Goal: Task Accomplishment & Management: Manage account settings

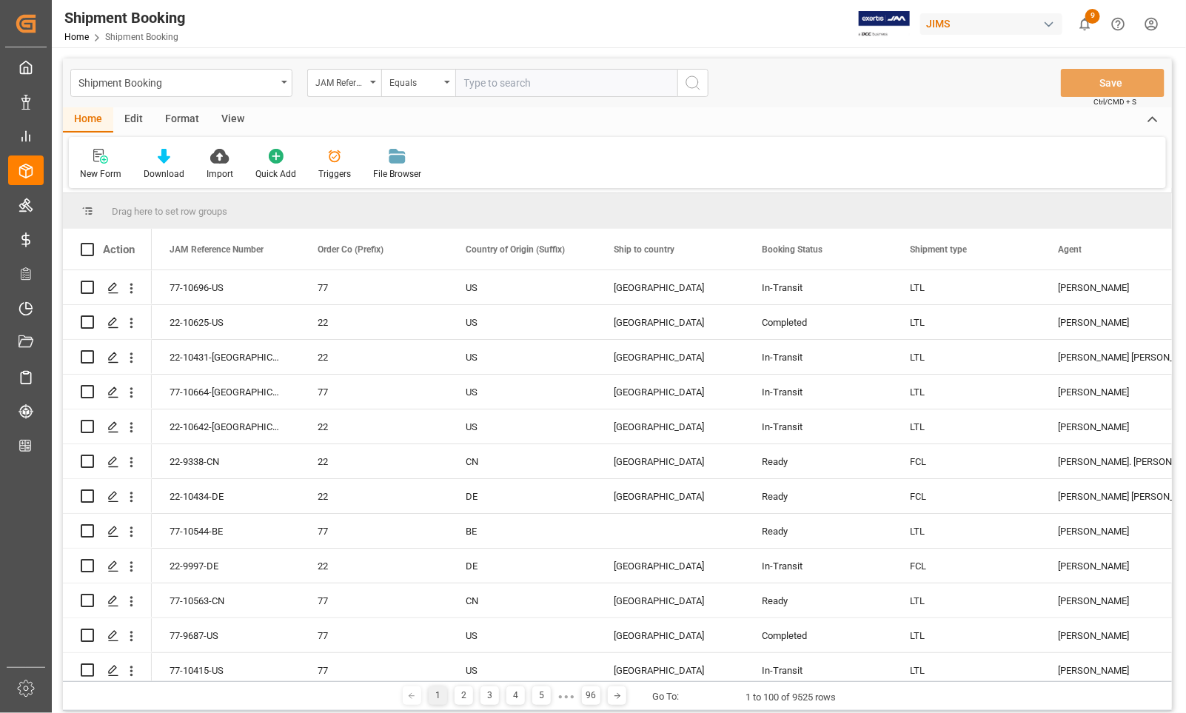
click at [480, 79] on input "text" at bounding box center [566, 83] width 222 height 28
type input "77-10716-[GEOGRAPHIC_DATA]"
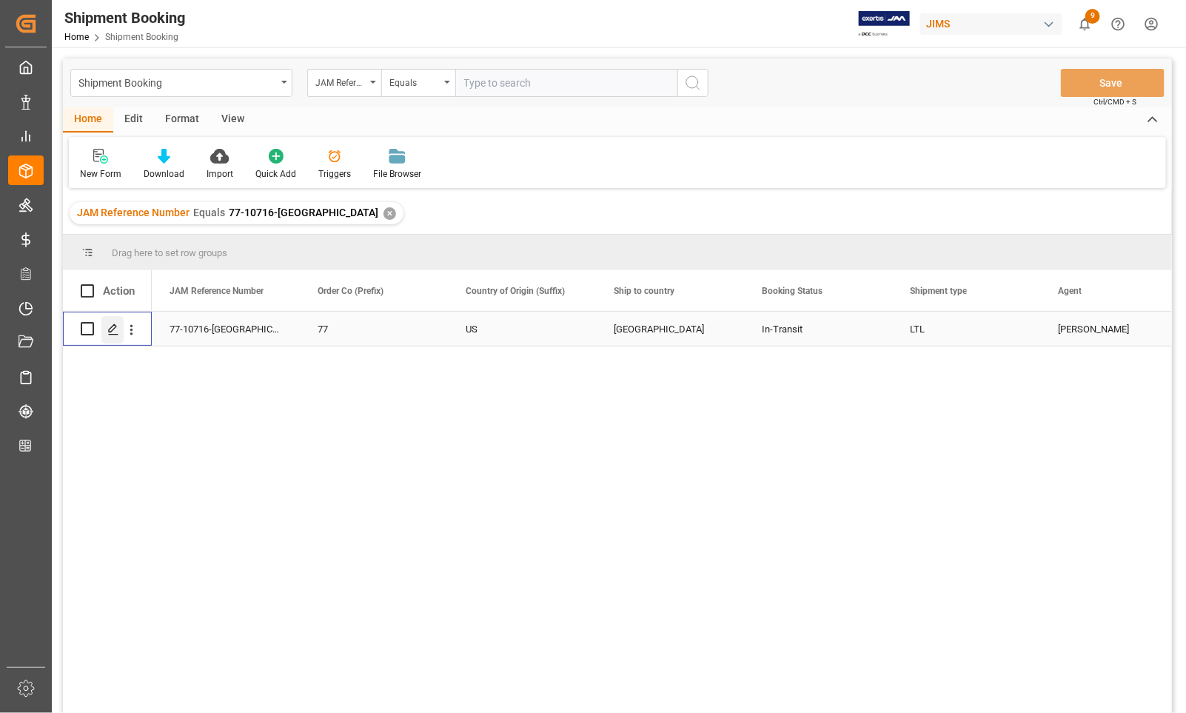
click at [110, 329] on icon "Press SPACE to select this row." at bounding box center [113, 329] width 12 height 12
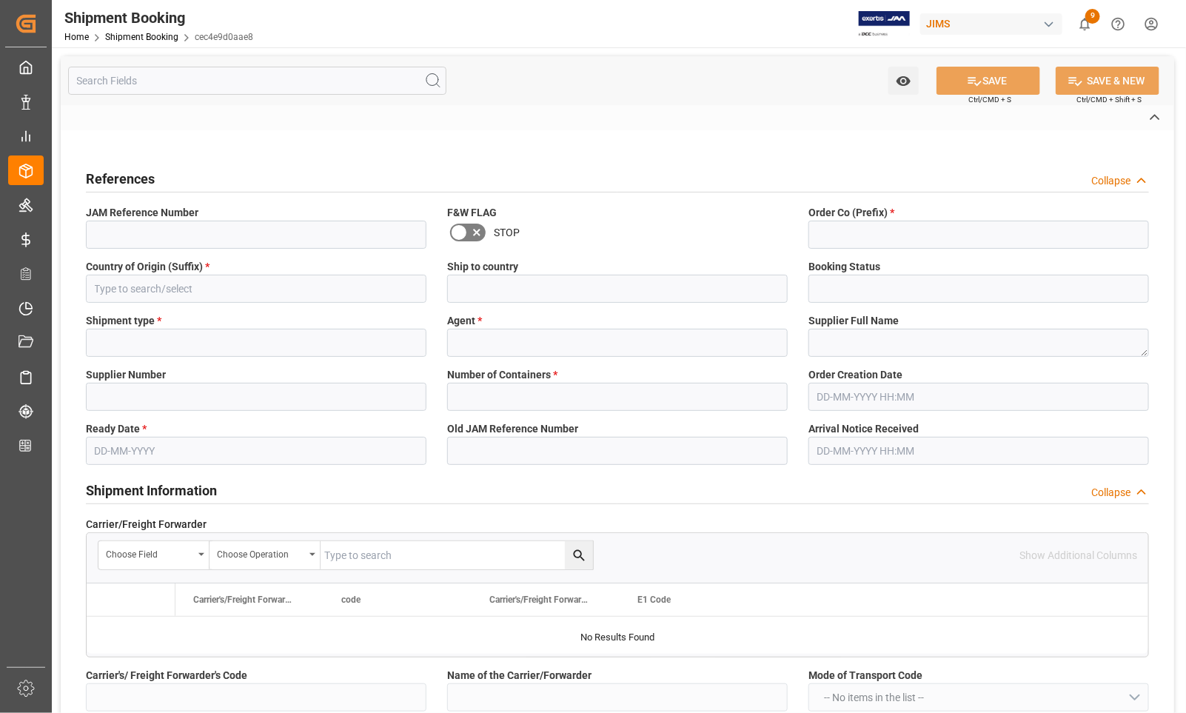
type input "CAD"
type input "USD"
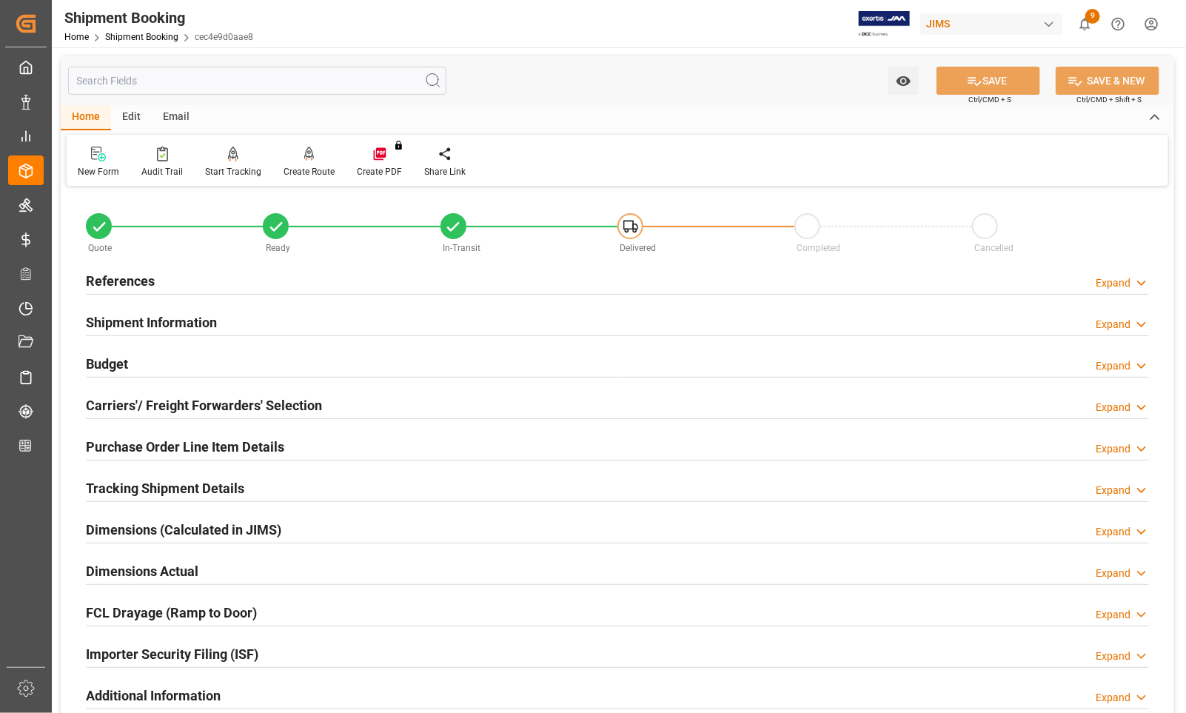
type input "0"
type input "110.7748"
type input "4010"
click at [104, 363] on h2 "Budget" at bounding box center [107, 364] width 42 height 20
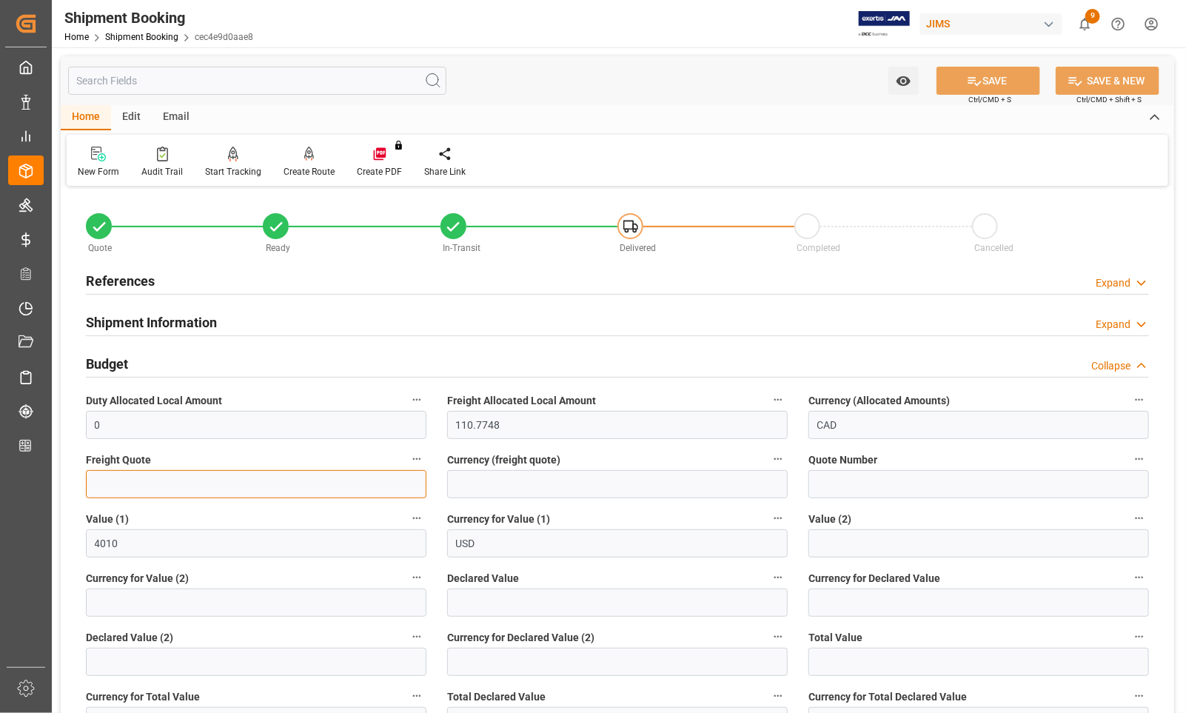
click at [98, 482] on input "text" at bounding box center [256, 484] width 340 height 28
type input "1675"
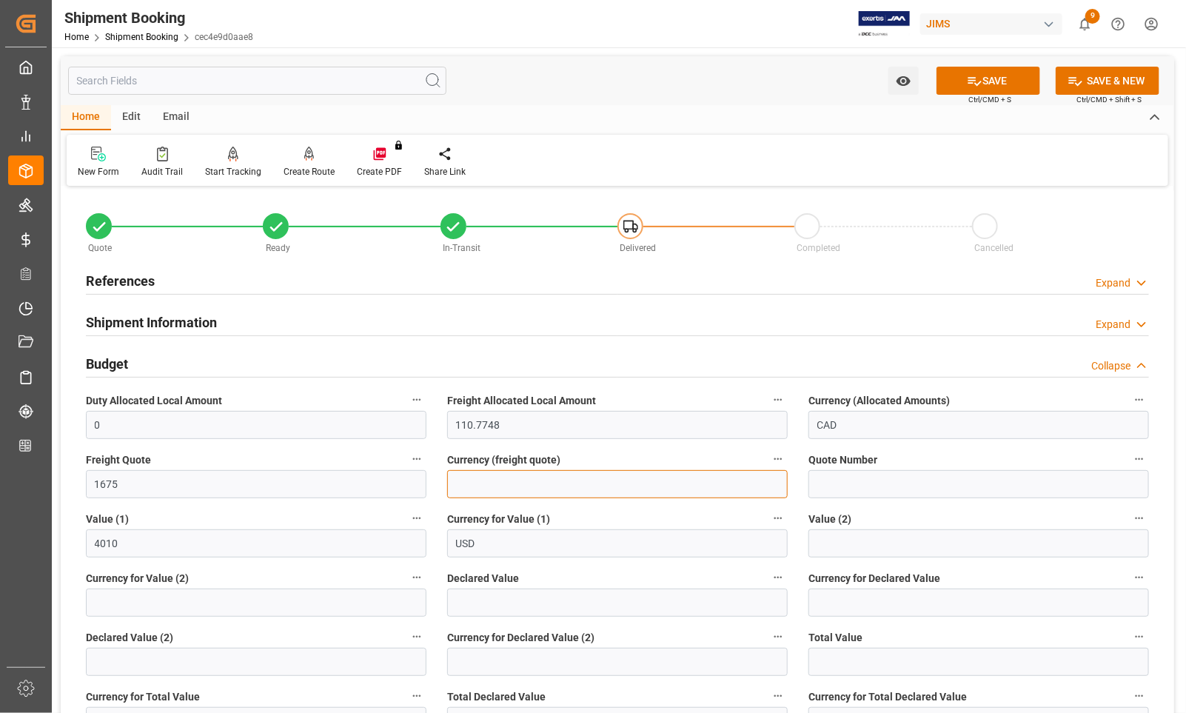
click at [502, 489] on input at bounding box center [617, 484] width 340 height 28
type input "CAD"
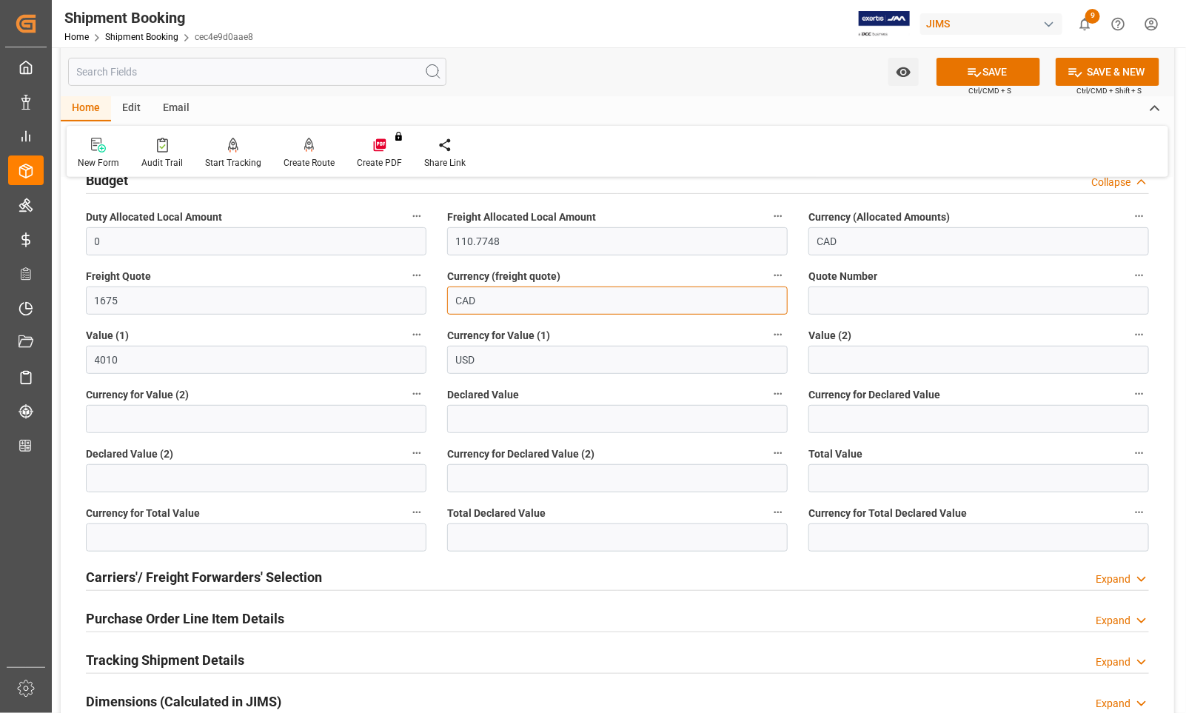
scroll to position [185, 0]
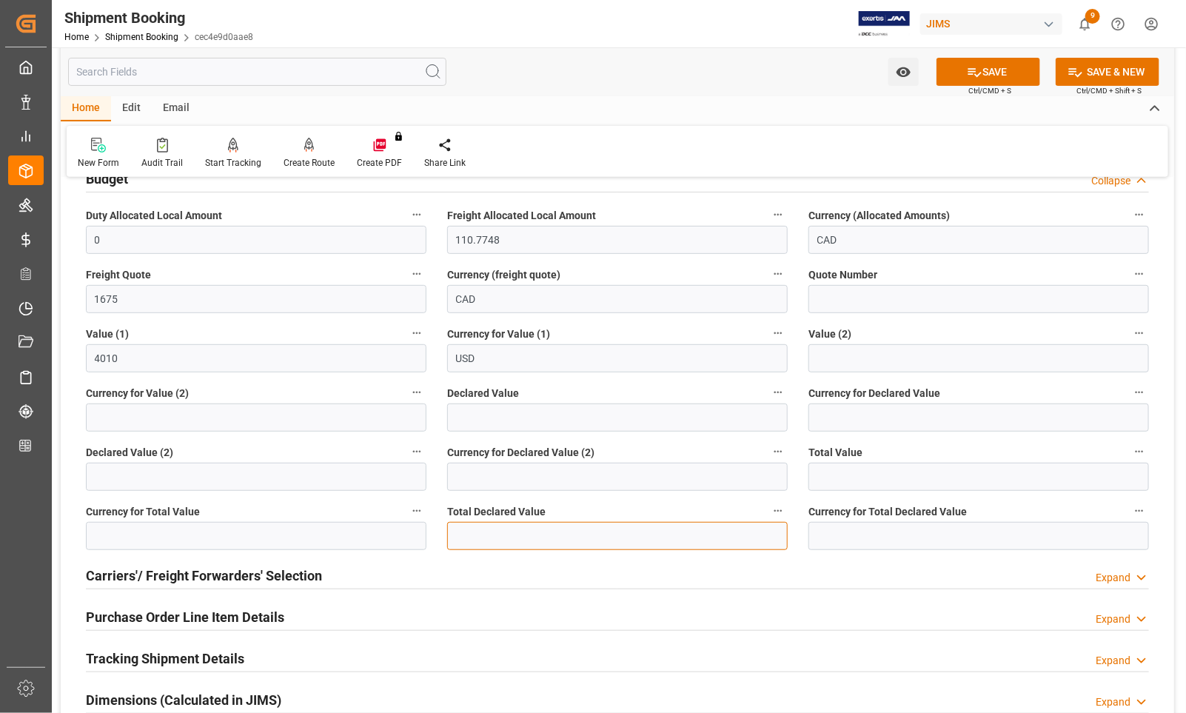
click at [523, 531] on input "text" at bounding box center [617, 536] width 340 height 28
click at [518, 149] on div "New Form Audit Trail Start Tracking Create Empty Shipment Tracking Create Route…" at bounding box center [617, 151] width 1101 height 51
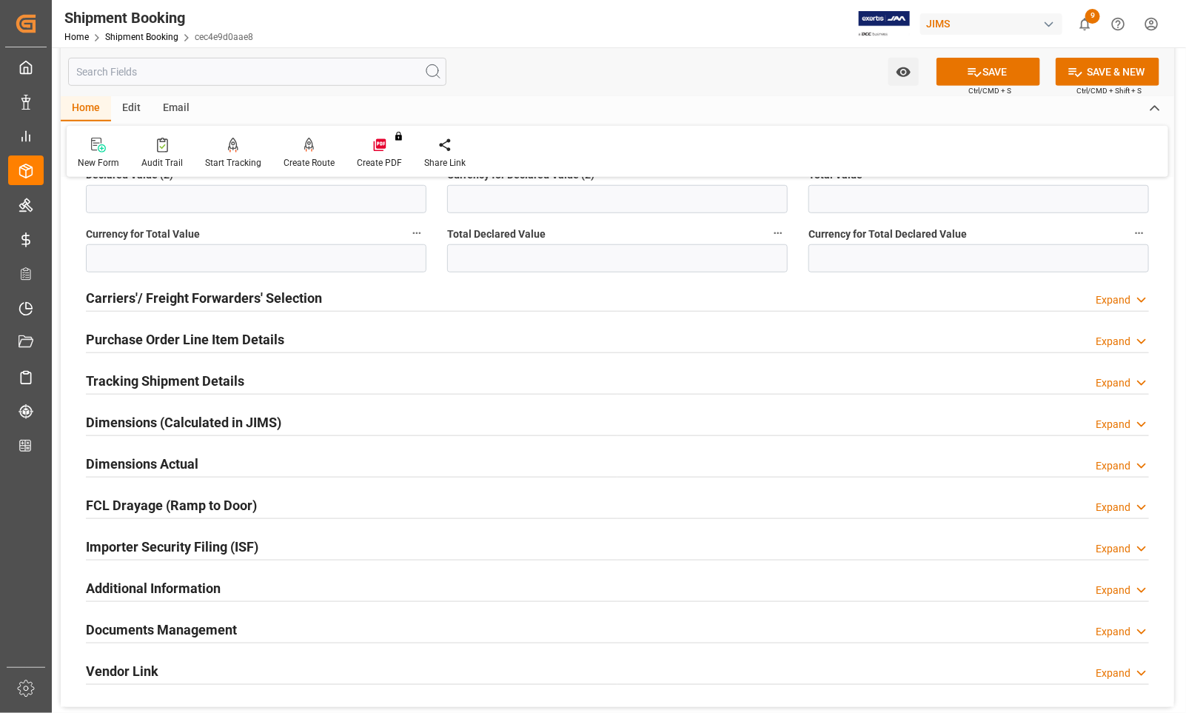
click at [137, 297] on h2 "Carriers'/ Freight Forwarders' Selection" at bounding box center [204, 298] width 236 height 20
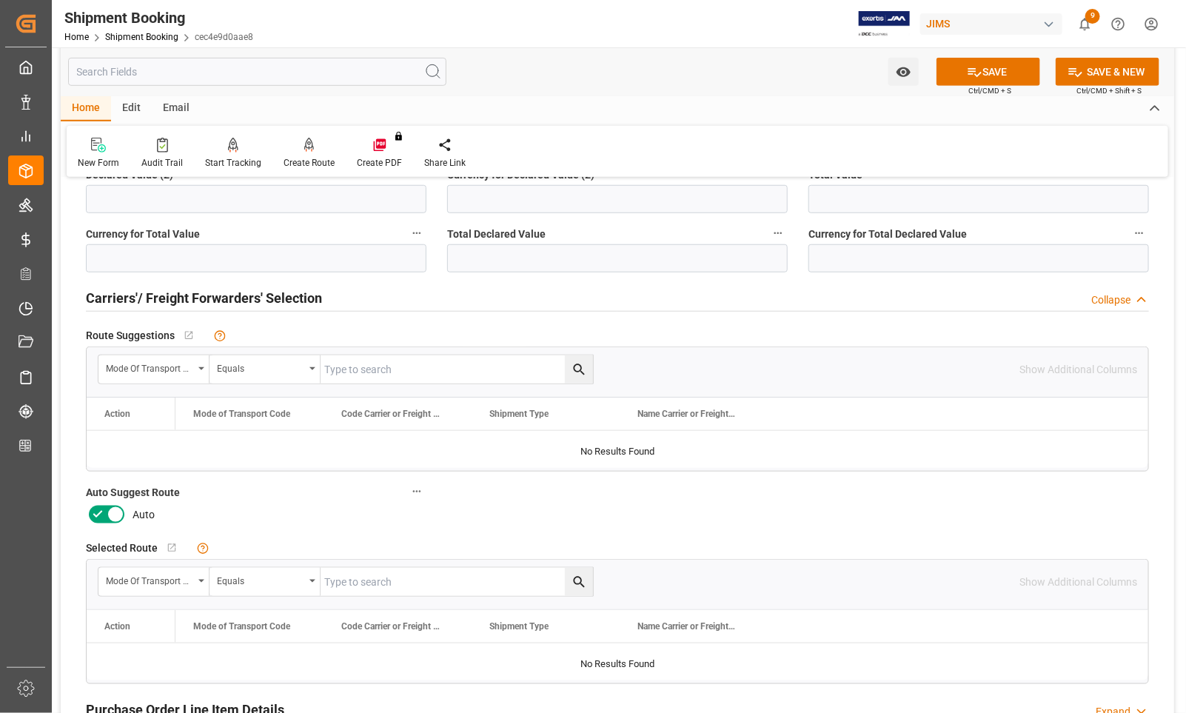
click at [137, 294] on h2 "Carriers'/ Freight Forwarders' Selection" at bounding box center [204, 298] width 236 height 20
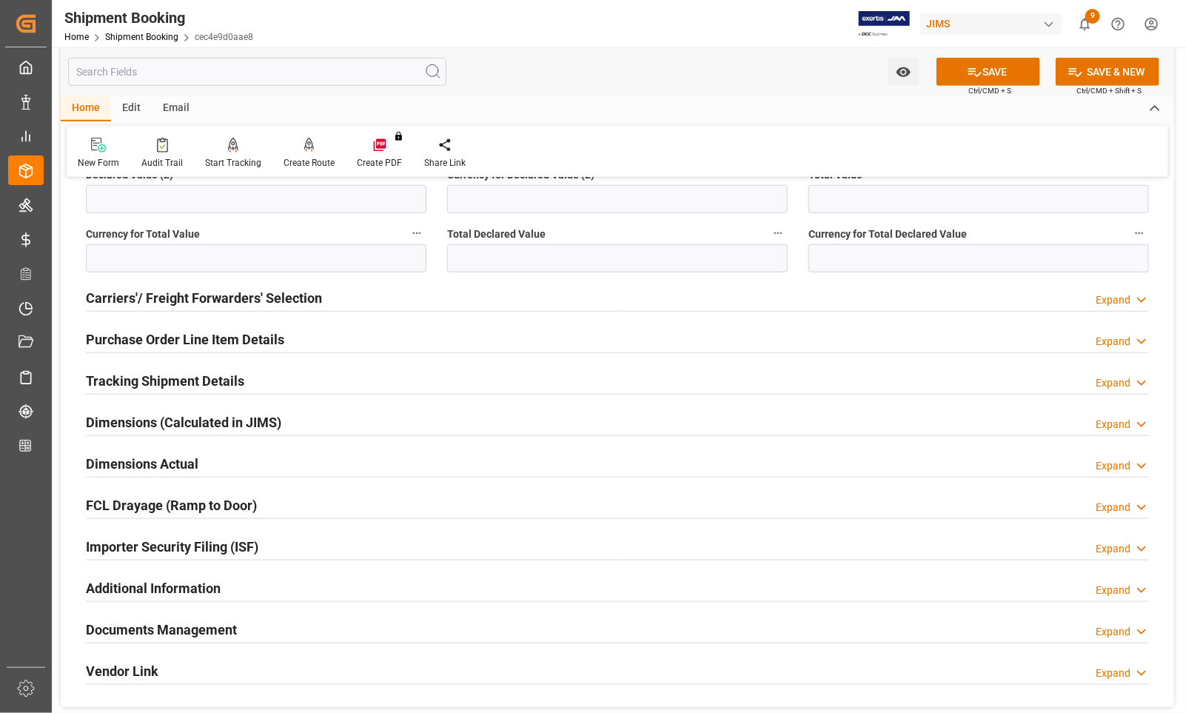
click at [137, 294] on h2 "Carriers'/ Freight Forwarders' Selection" at bounding box center [204, 298] width 236 height 20
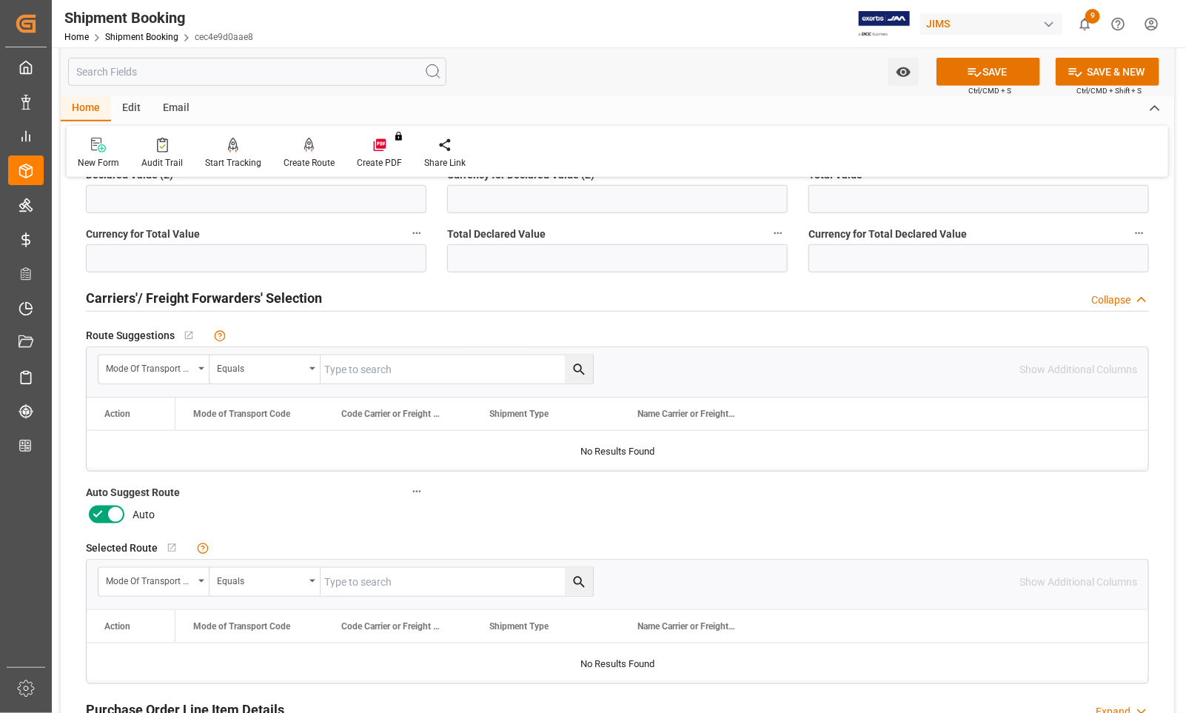
click at [117, 511] on icon at bounding box center [115, 514] width 7 height 7
click at [0, 0] on input "checkbox" at bounding box center [0, 0] width 0 height 0
click at [966, 65] on icon at bounding box center [974, 72] width 16 height 16
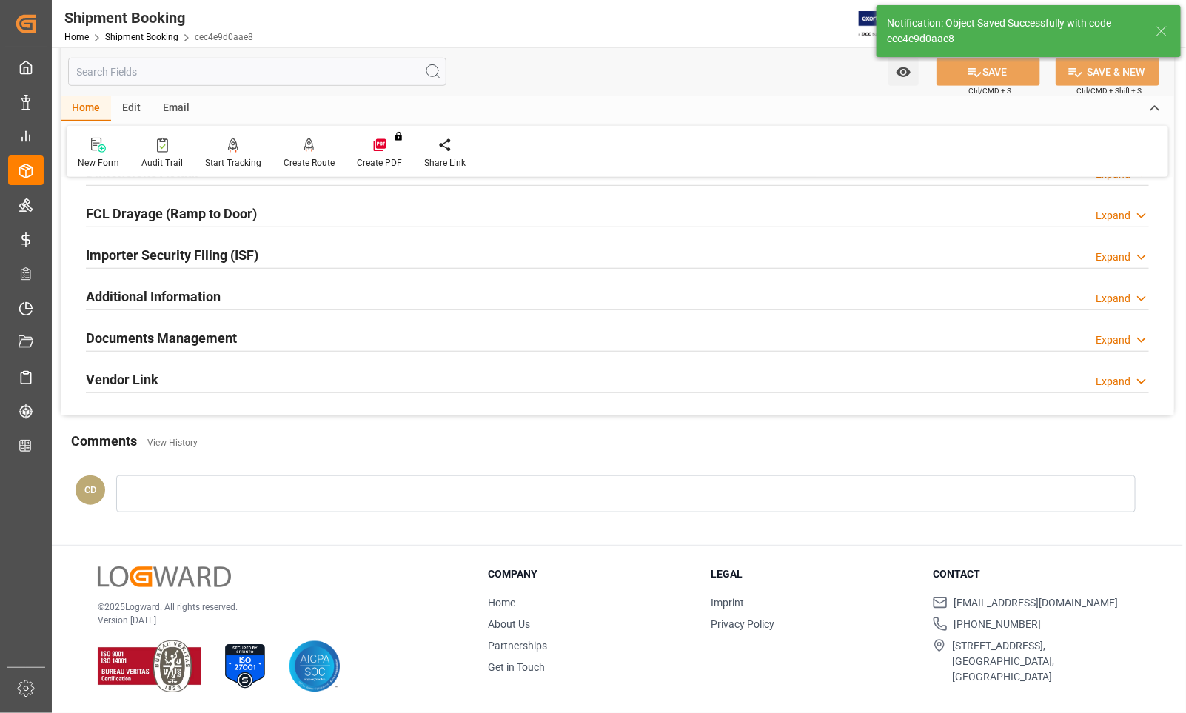
scroll to position [107, 0]
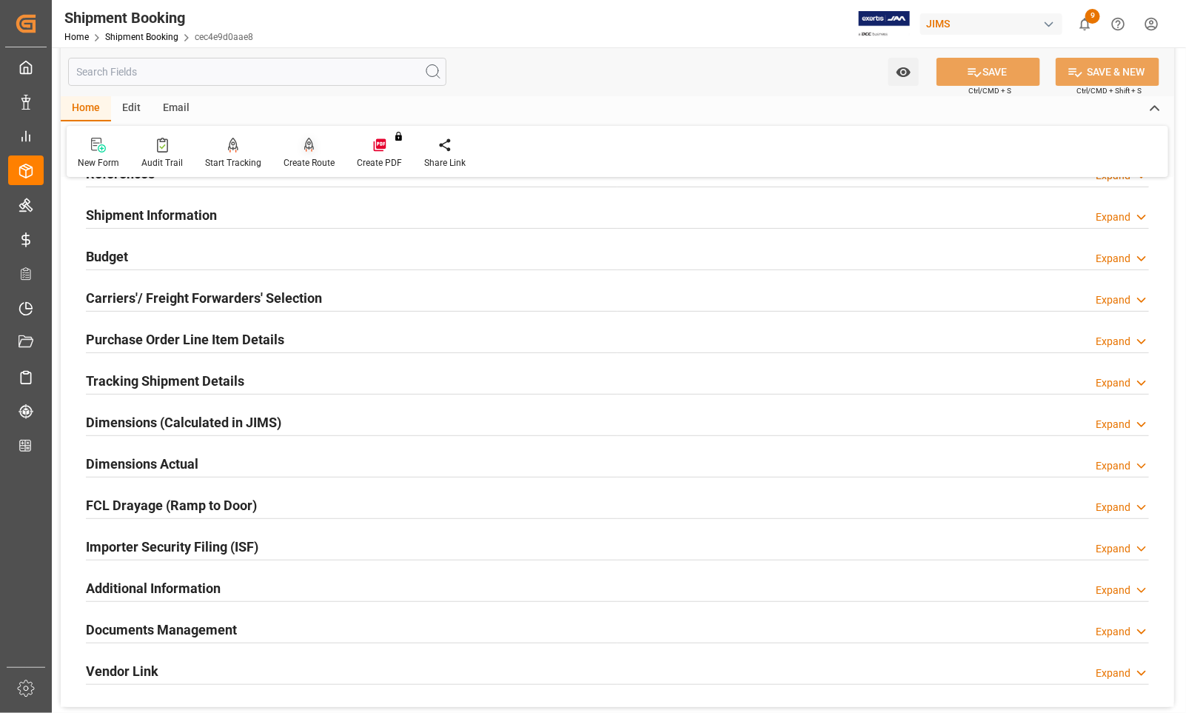
click at [316, 158] on div "Create Route" at bounding box center [308, 162] width 51 height 13
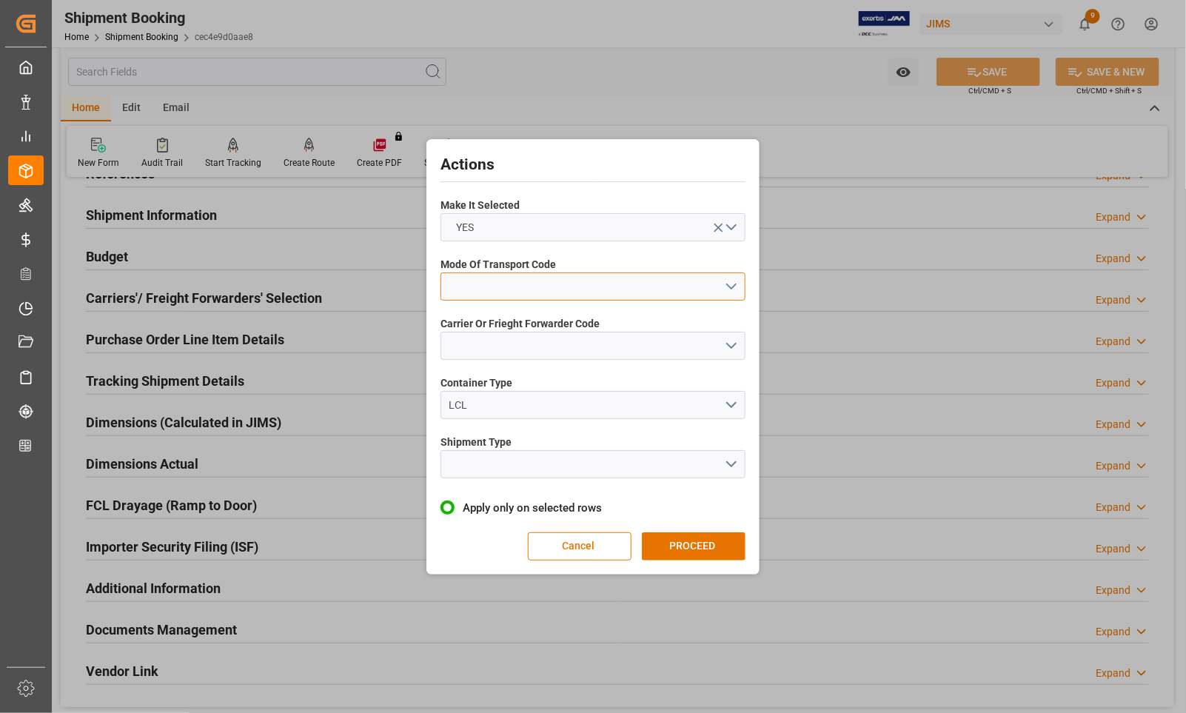
click at [468, 285] on button "open menu" at bounding box center [592, 286] width 305 height 28
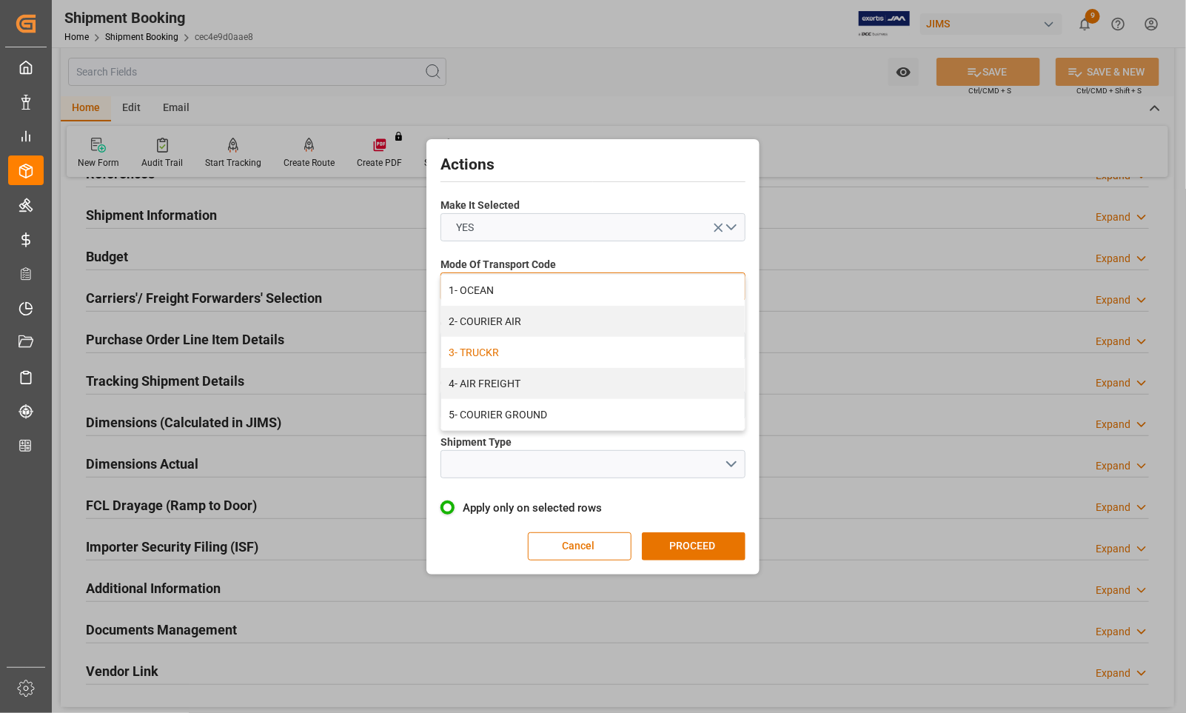
click at [471, 353] on div "3- TRUCKR" at bounding box center [592, 352] width 303 height 31
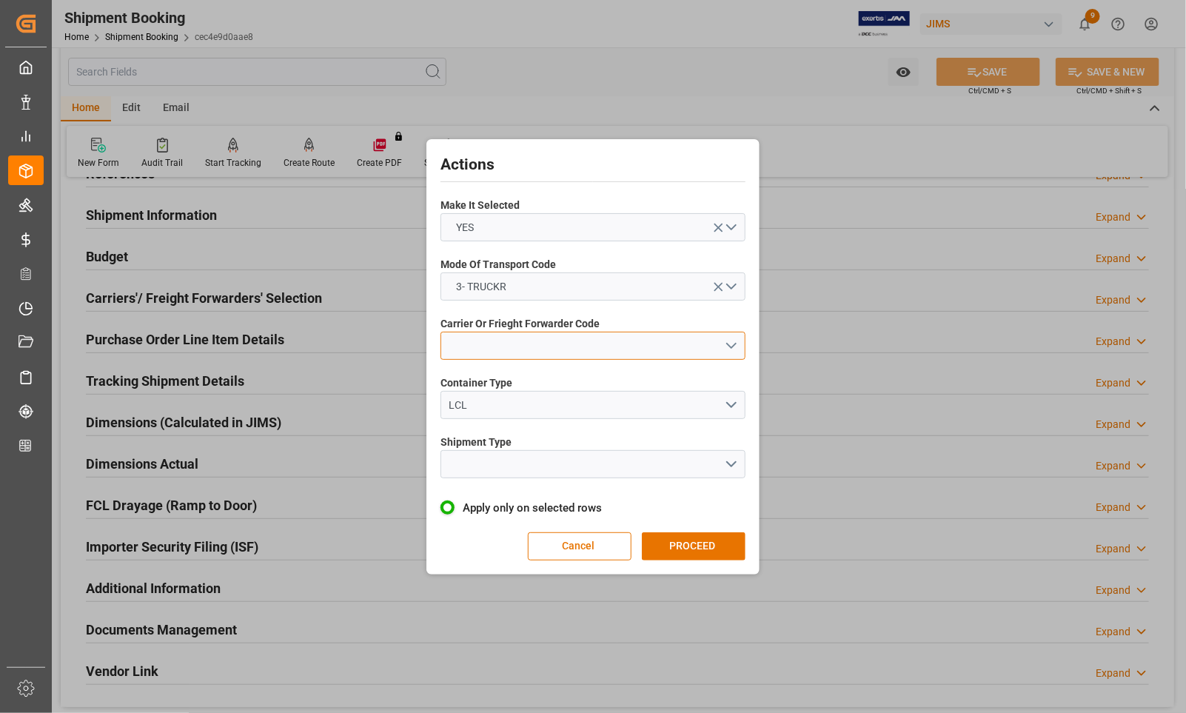
click at [472, 346] on button "open menu" at bounding box center [592, 346] width 305 height 28
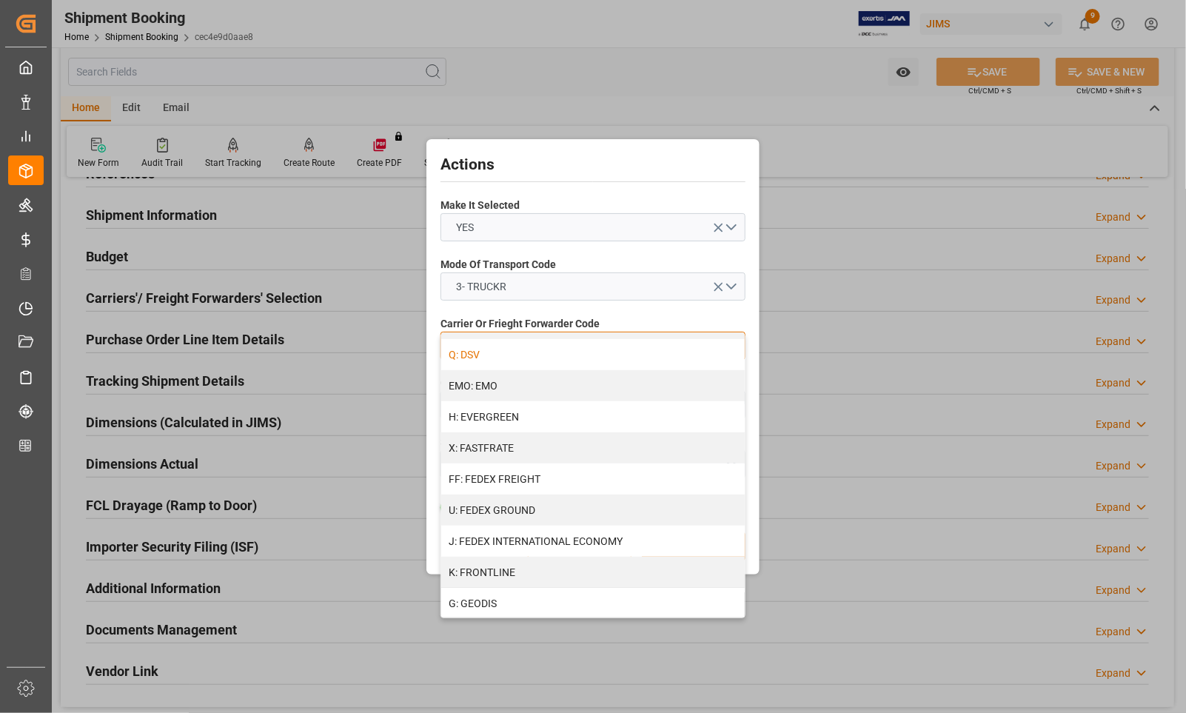
scroll to position [370, 0]
click at [515, 511] on div "K: FRONTLINE" at bounding box center [592, 507] width 303 height 31
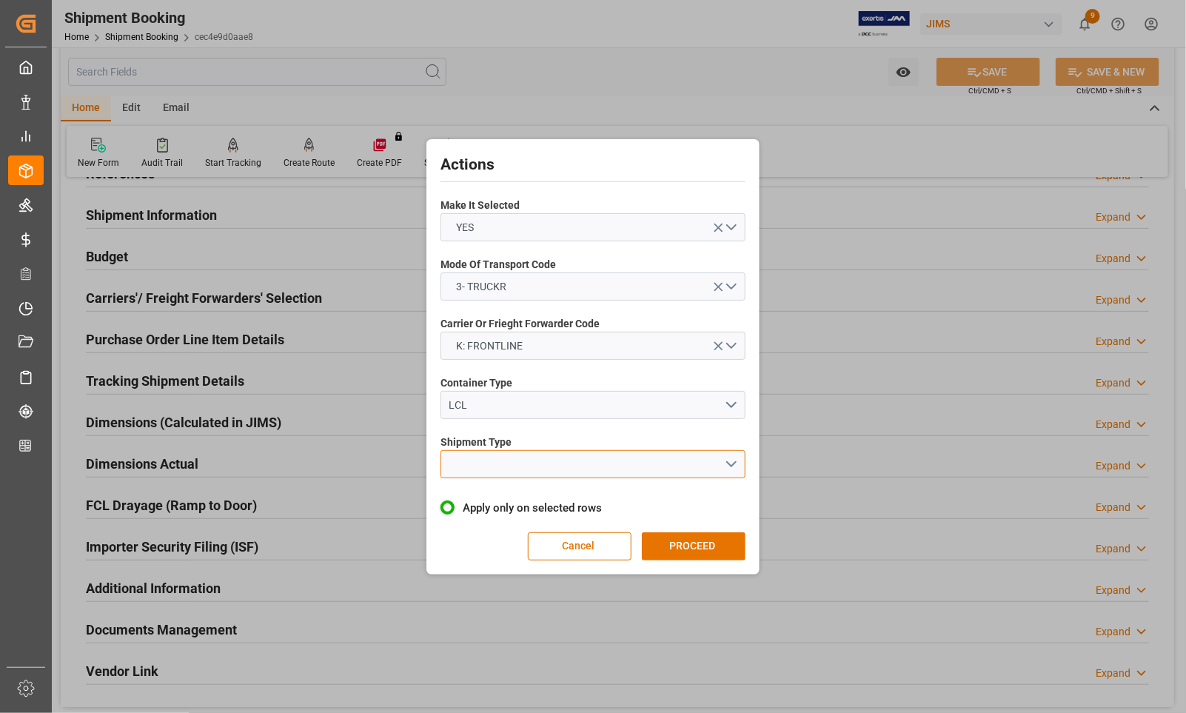
click at [497, 464] on button "open menu" at bounding box center [592, 464] width 305 height 28
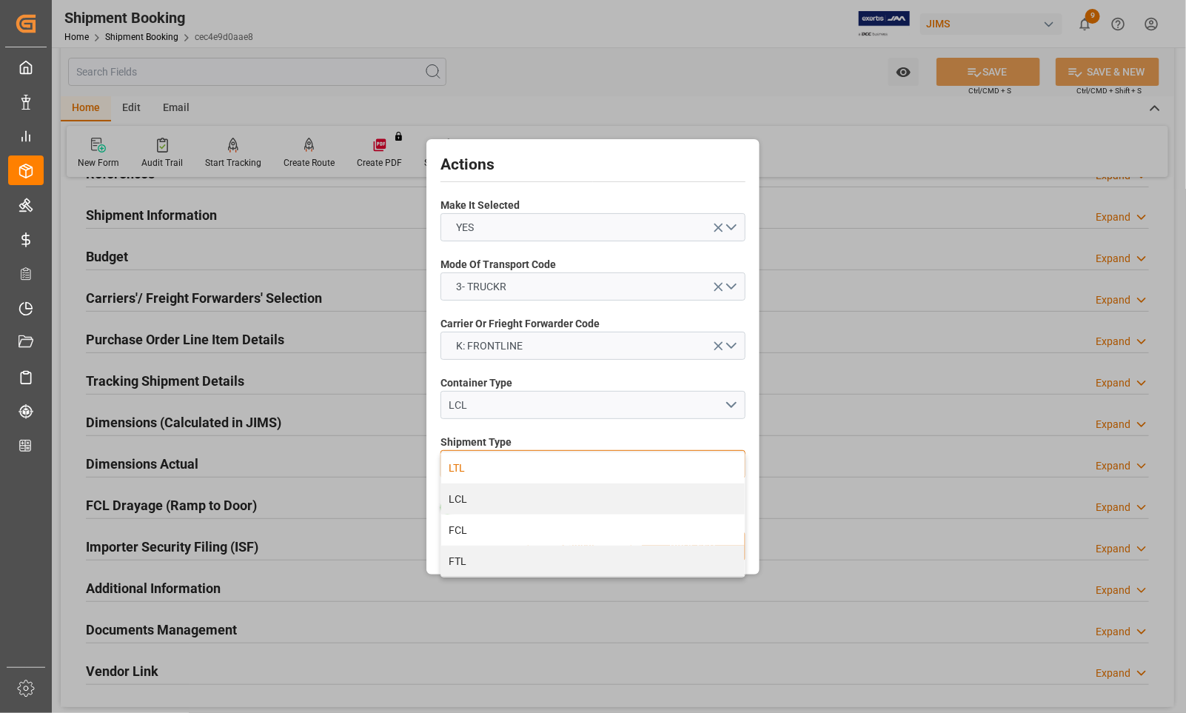
click at [490, 466] on div "LTL" at bounding box center [592, 467] width 303 height 31
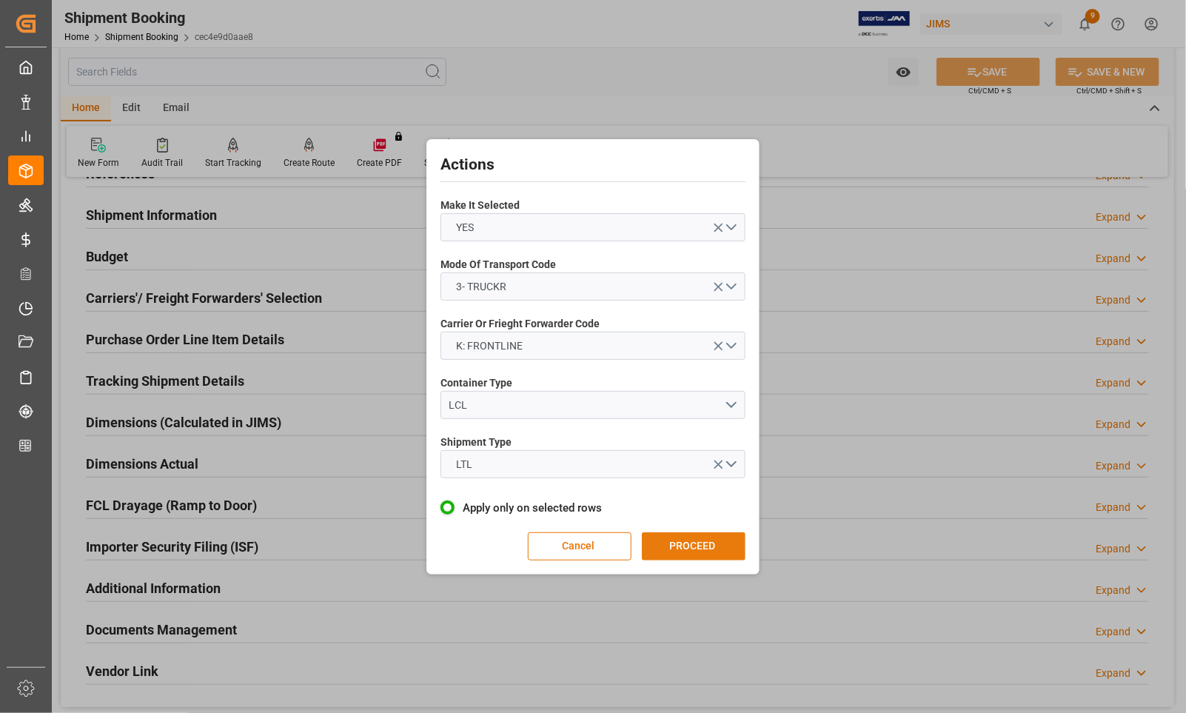
click at [675, 546] on button "PROCEED" at bounding box center [694, 546] width 104 height 28
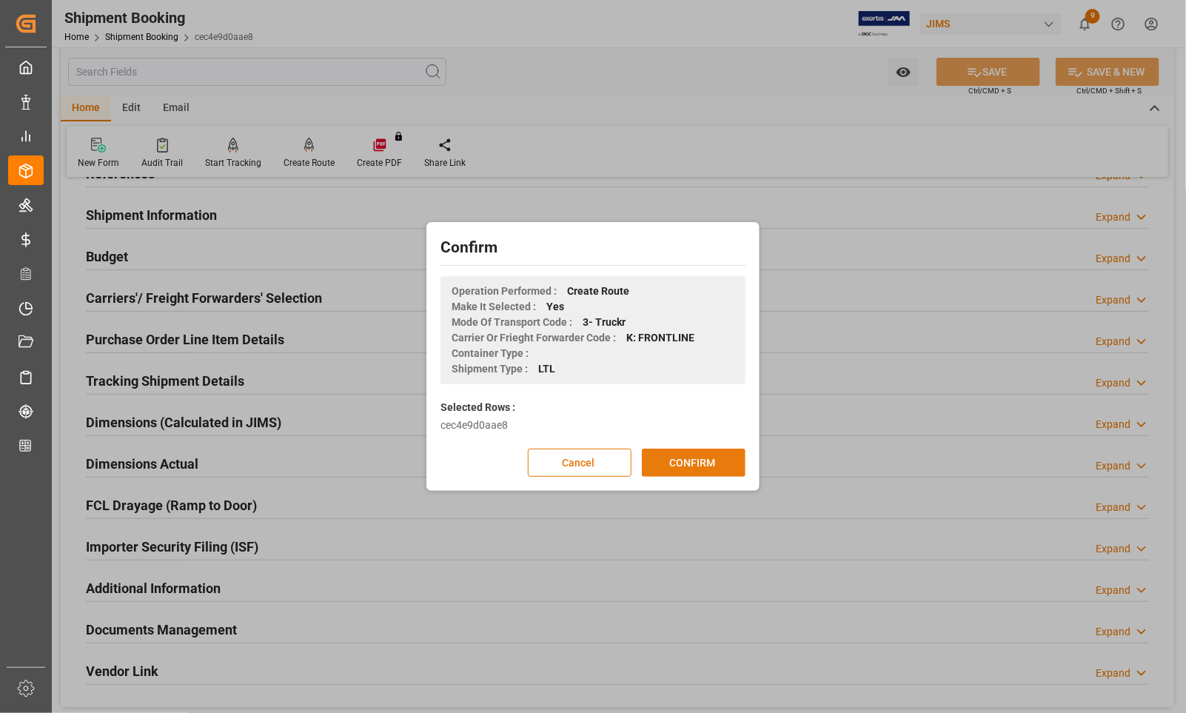
click at [653, 467] on button "CONFIRM" at bounding box center [694, 462] width 104 height 28
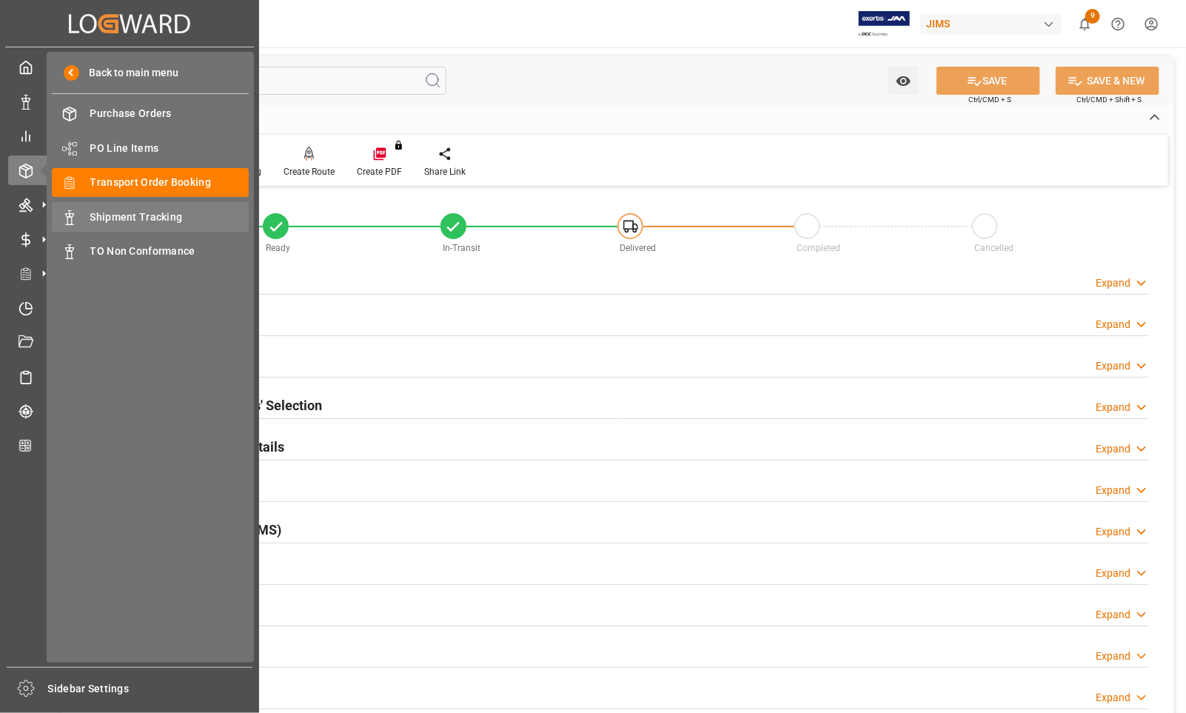
click at [109, 215] on span "Shipment Tracking" at bounding box center [169, 217] width 159 height 16
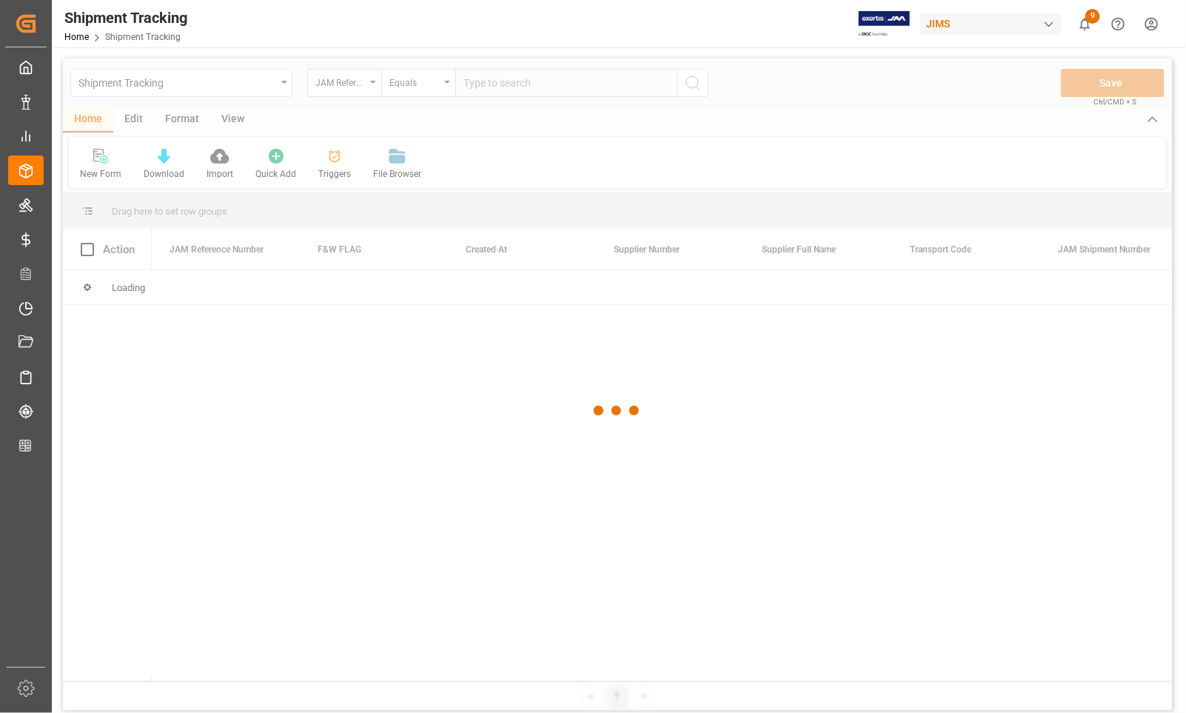
click at [485, 81] on div at bounding box center [617, 410] width 1109 height 704
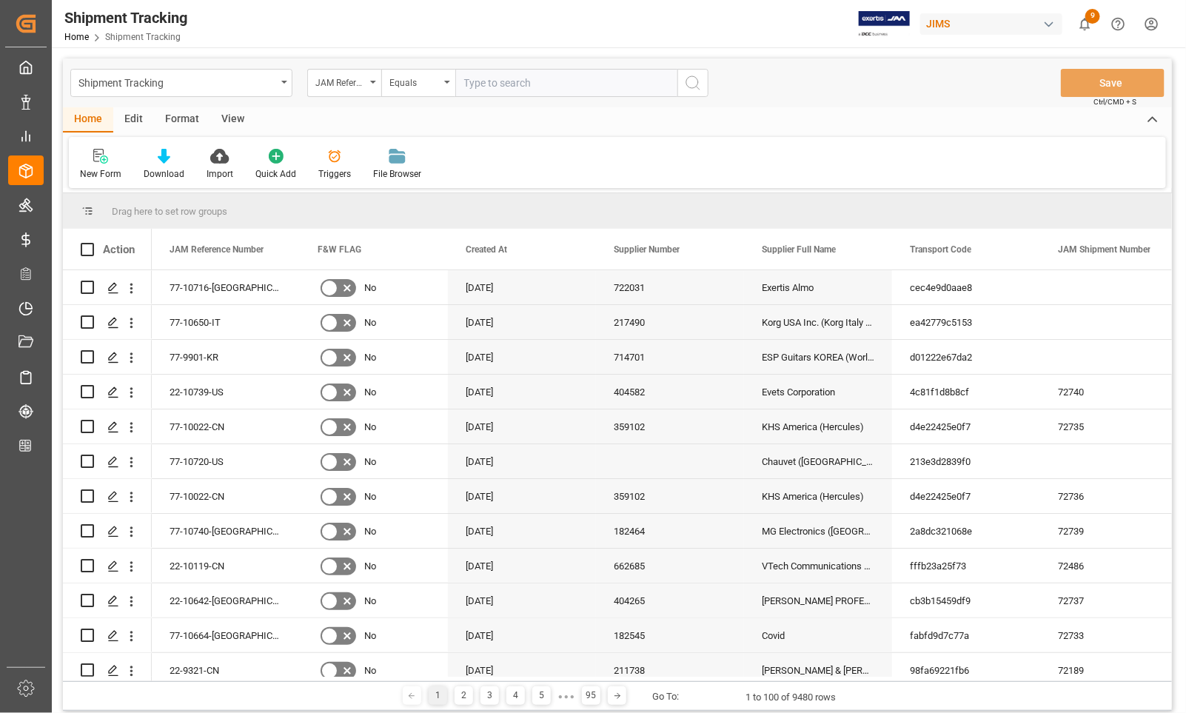
click at [486, 82] on input "text" at bounding box center [566, 83] width 222 height 28
type input "77-10716-[GEOGRAPHIC_DATA]"
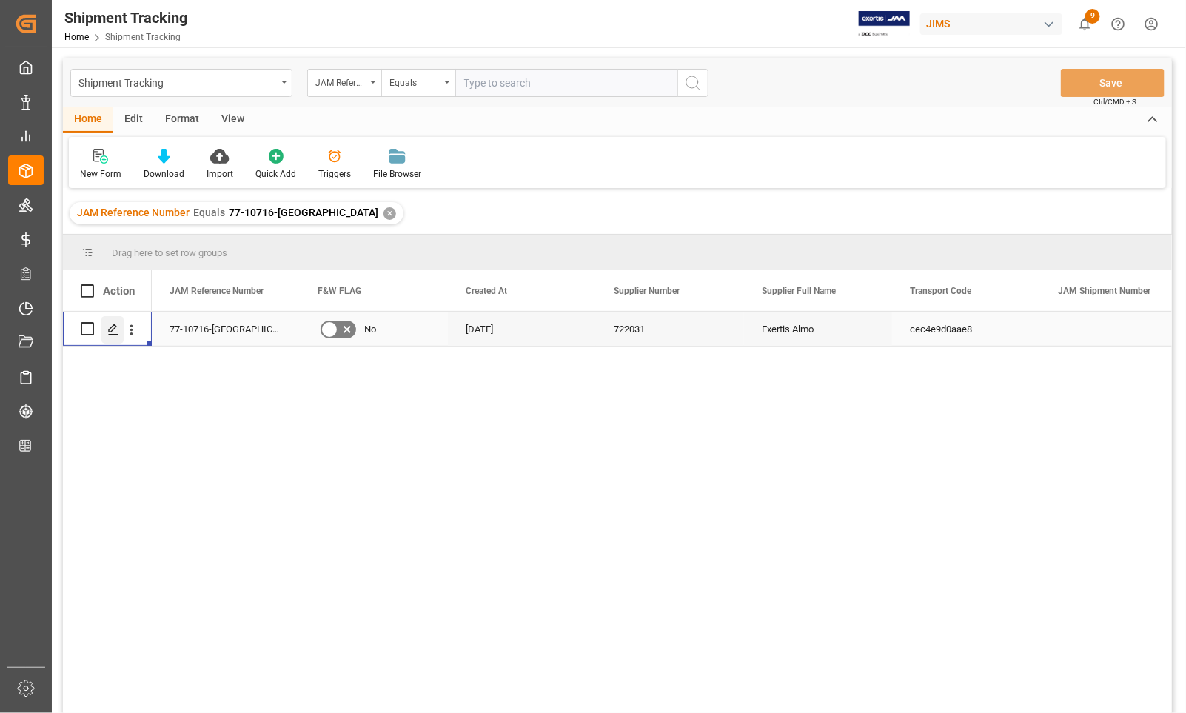
click at [112, 334] on icon "Press SPACE to select this row." at bounding box center [113, 329] width 12 height 12
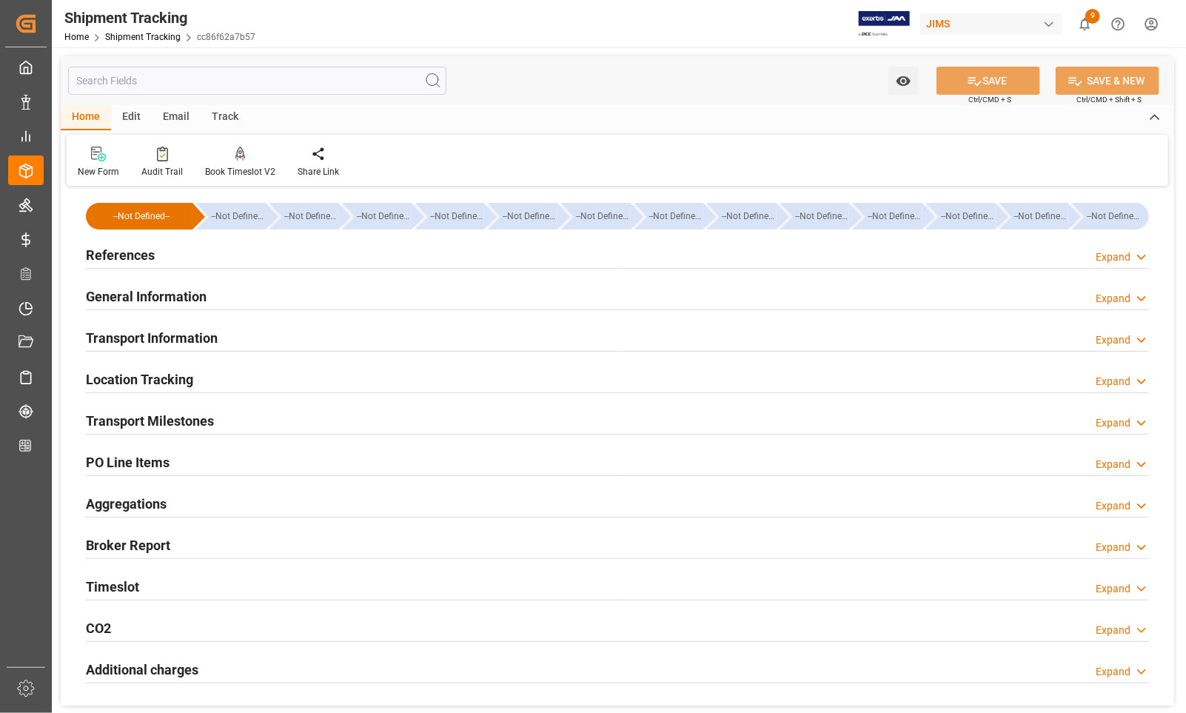
click at [101, 249] on h2 "References" at bounding box center [120, 255] width 69 height 20
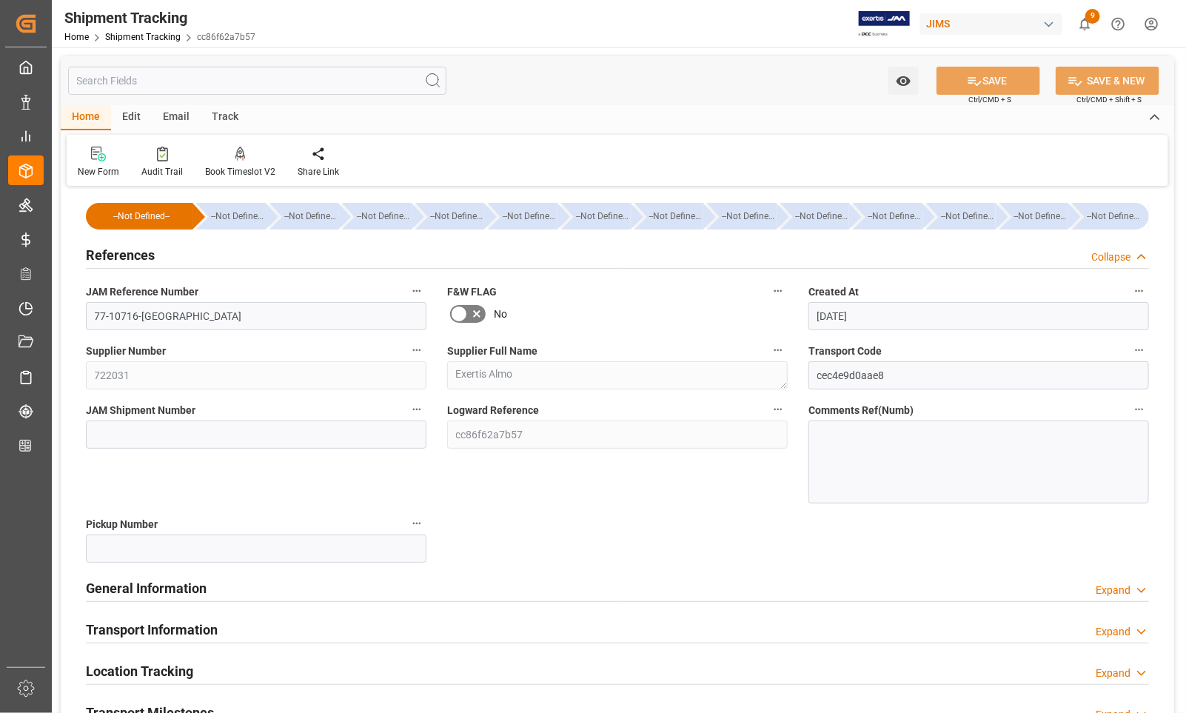
click at [101, 249] on h2 "References" at bounding box center [120, 255] width 69 height 20
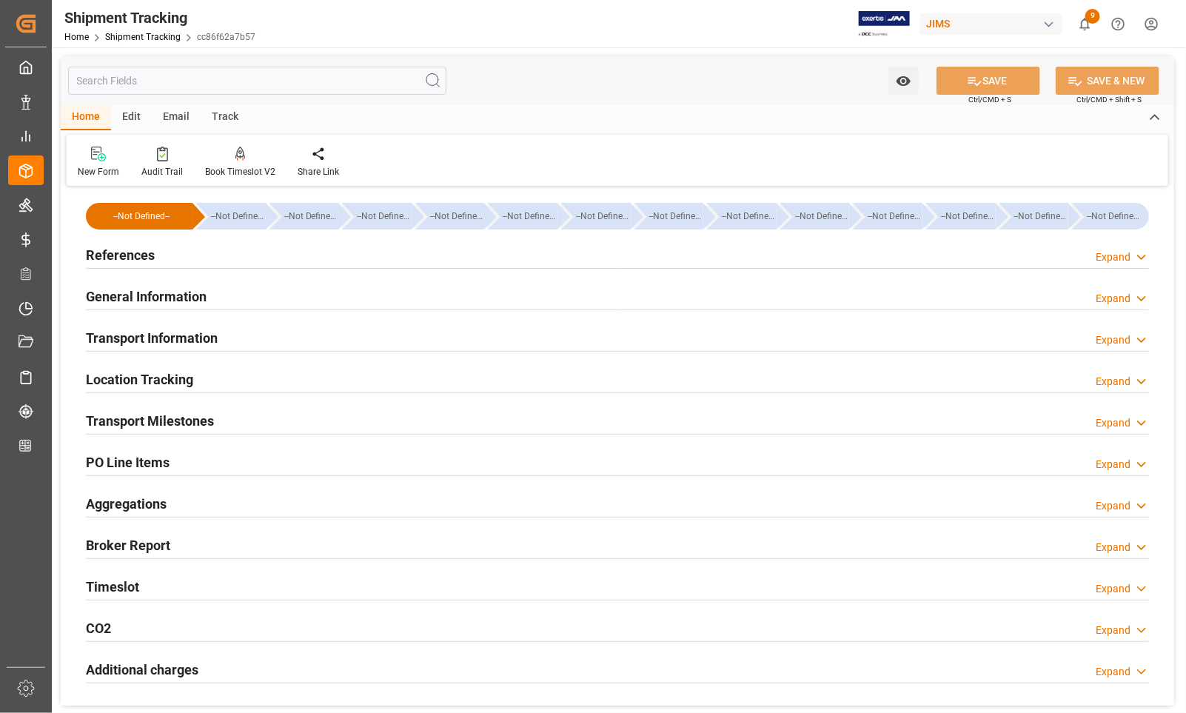
click at [108, 338] on h2 "Transport Information" at bounding box center [152, 338] width 132 height 20
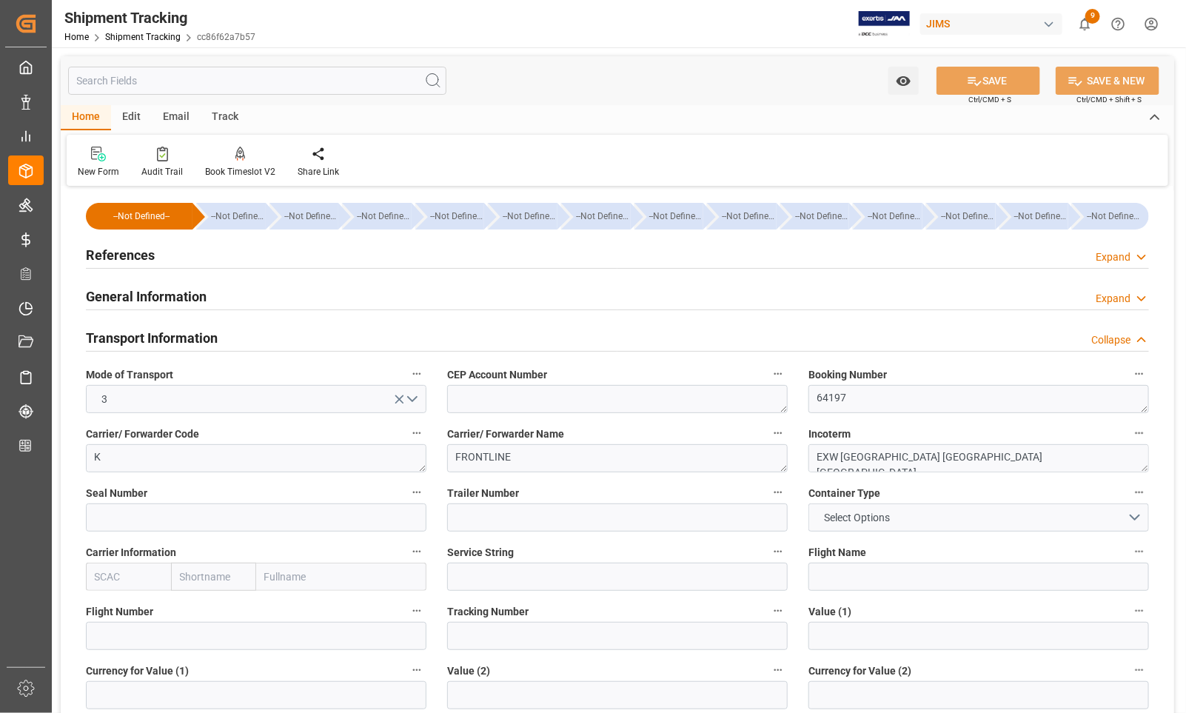
click at [108, 338] on h2 "Transport Information" at bounding box center [152, 338] width 132 height 20
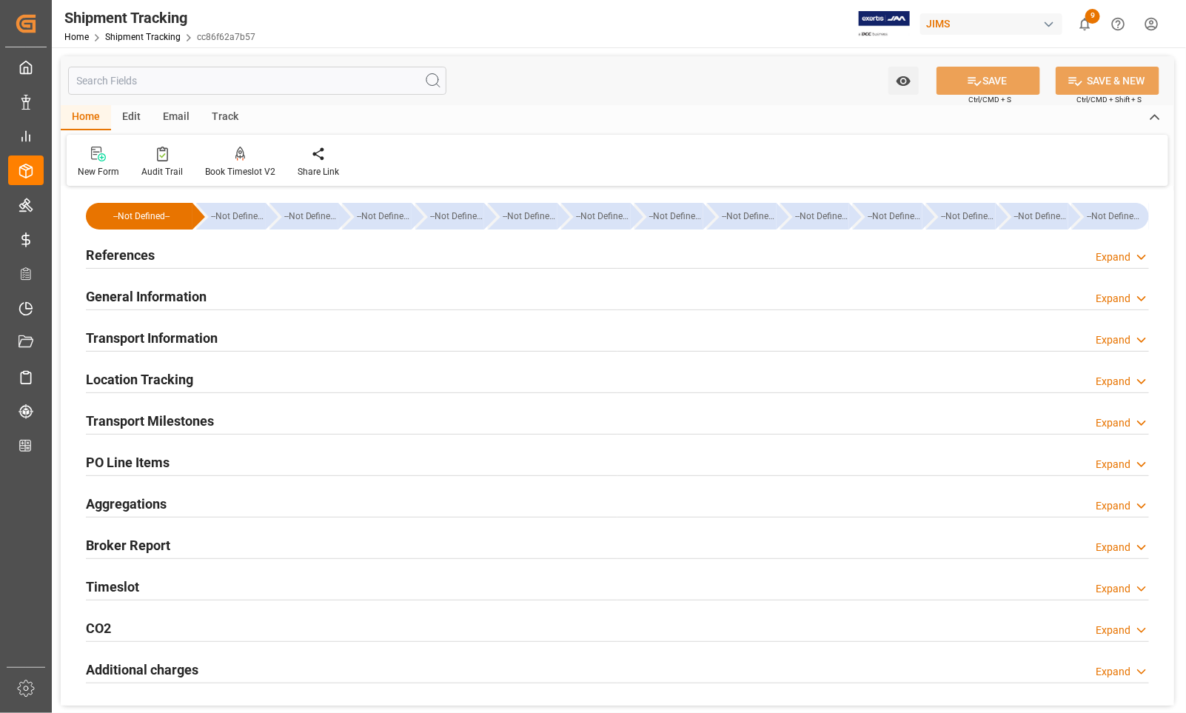
click at [108, 249] on h2 "References" at bounding box center [120, 255] width 69 height 20
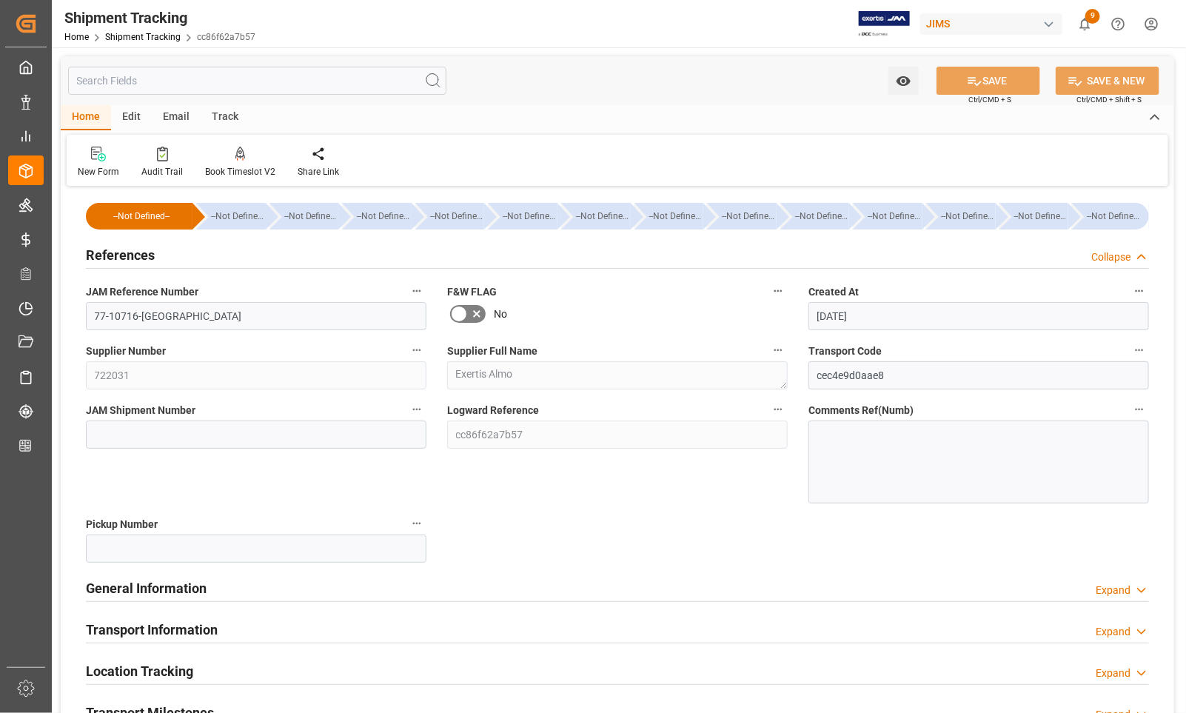
click at [108, 249] on h2 "References" at bounding box center [120, 255] width 69 height 20
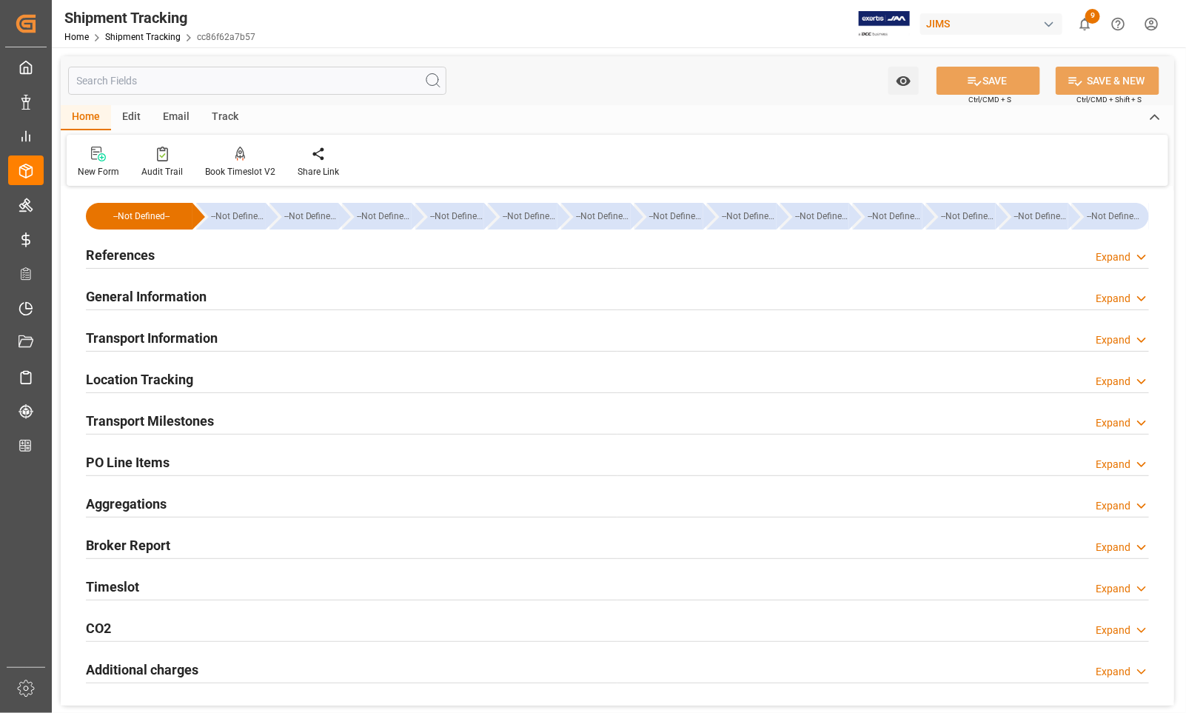
click at [109, 420] on h2 "Transport Milestones" at bounding box center [150, 421] width 128 height 20
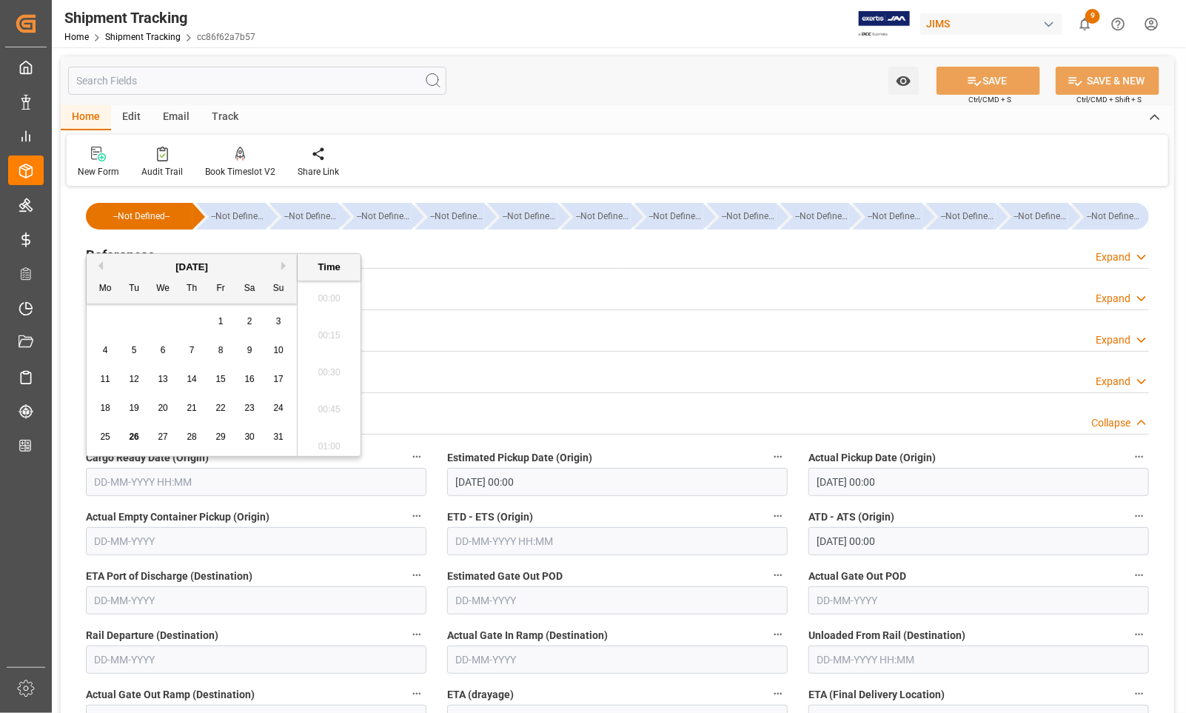
click at [165, 482] on input "text" at bounding box center [256, 482] width 340 height 28
click at [101, 420] on div "18 19 20 21 22 23 24" at bounding box center [192, 408] width 202 height 29
click at [111, 435] on div "25" at bounding box center [105, 437] width 19 height 18
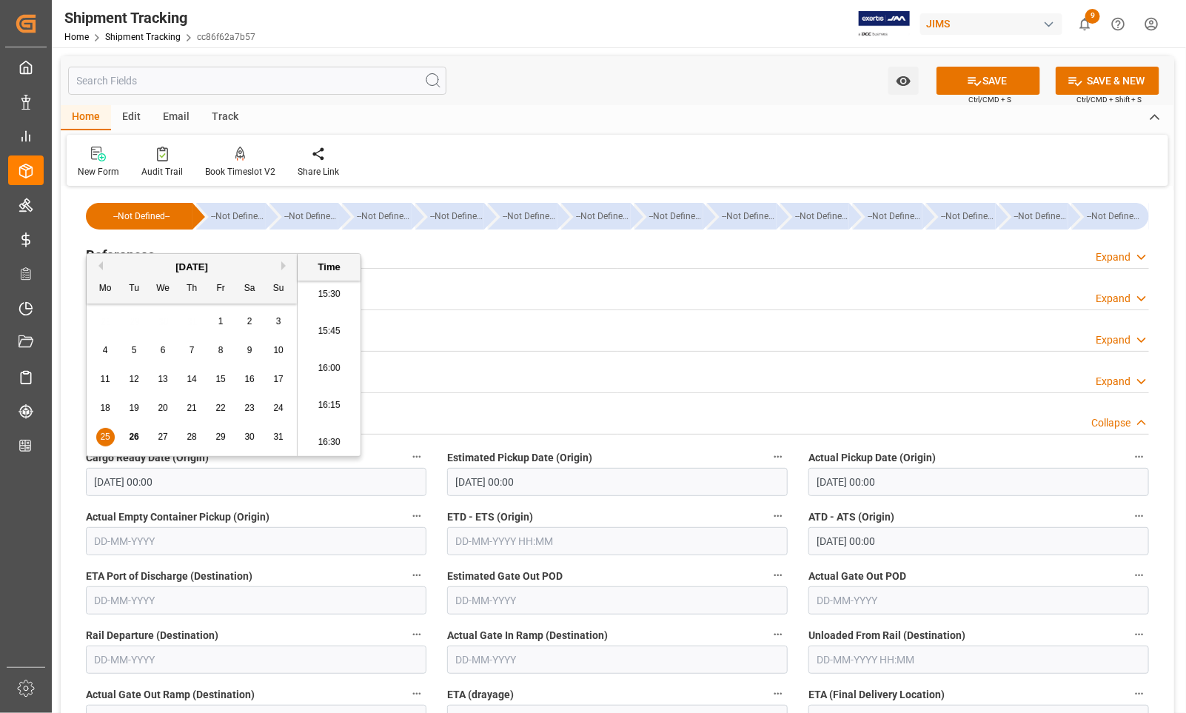
type input "[DATE] 00:00"
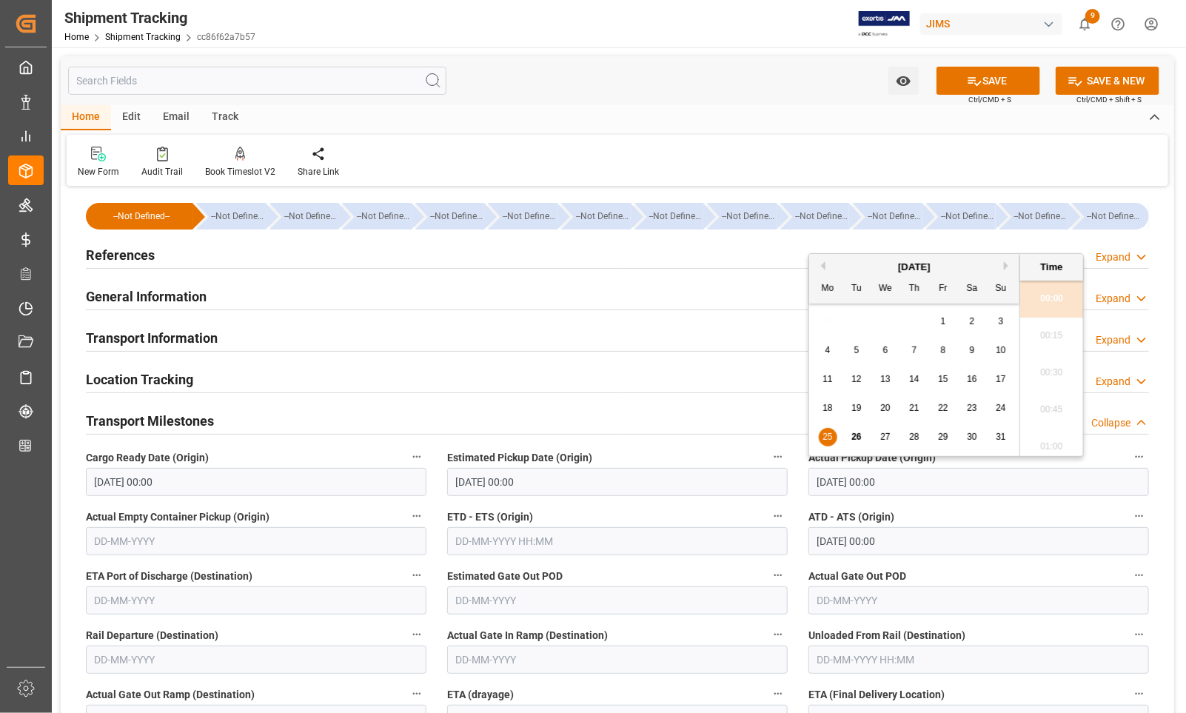
click at [840, 488] on input "[DATE] 00:00" at bounding box center [978, 482] width 340 height 28
click at [820, 438] on div "25" at bounding box center [827, 437] width 19 height 18
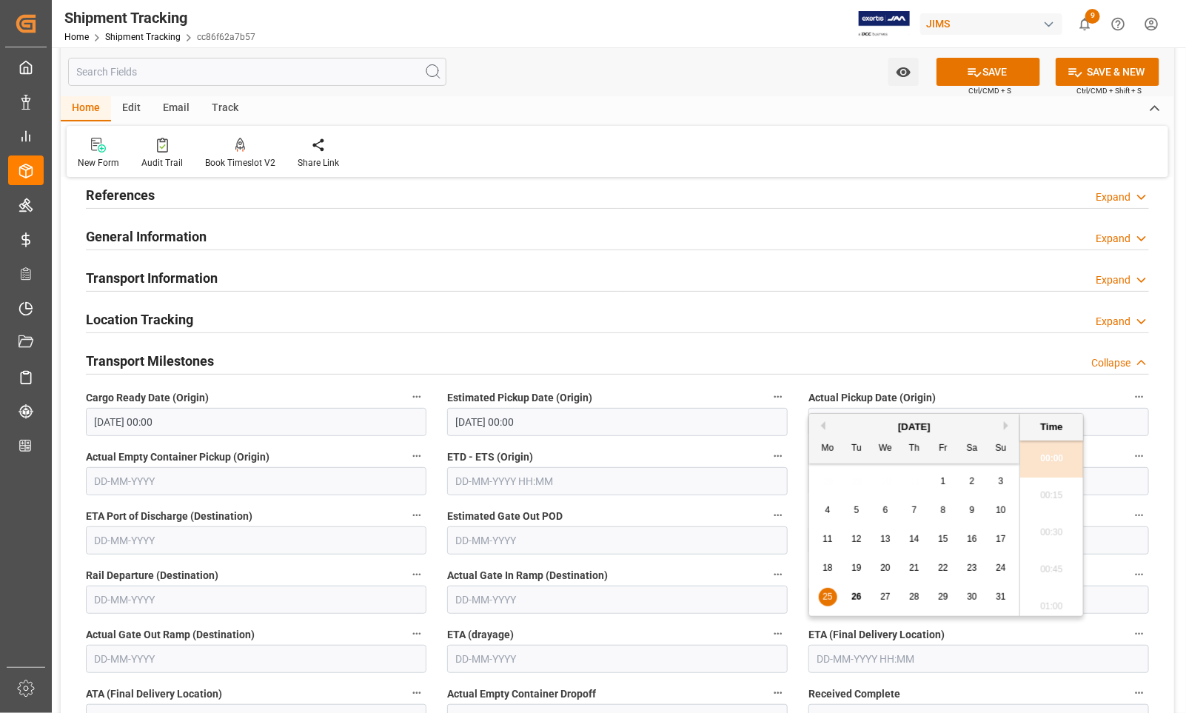
scroll to position [93, 0]
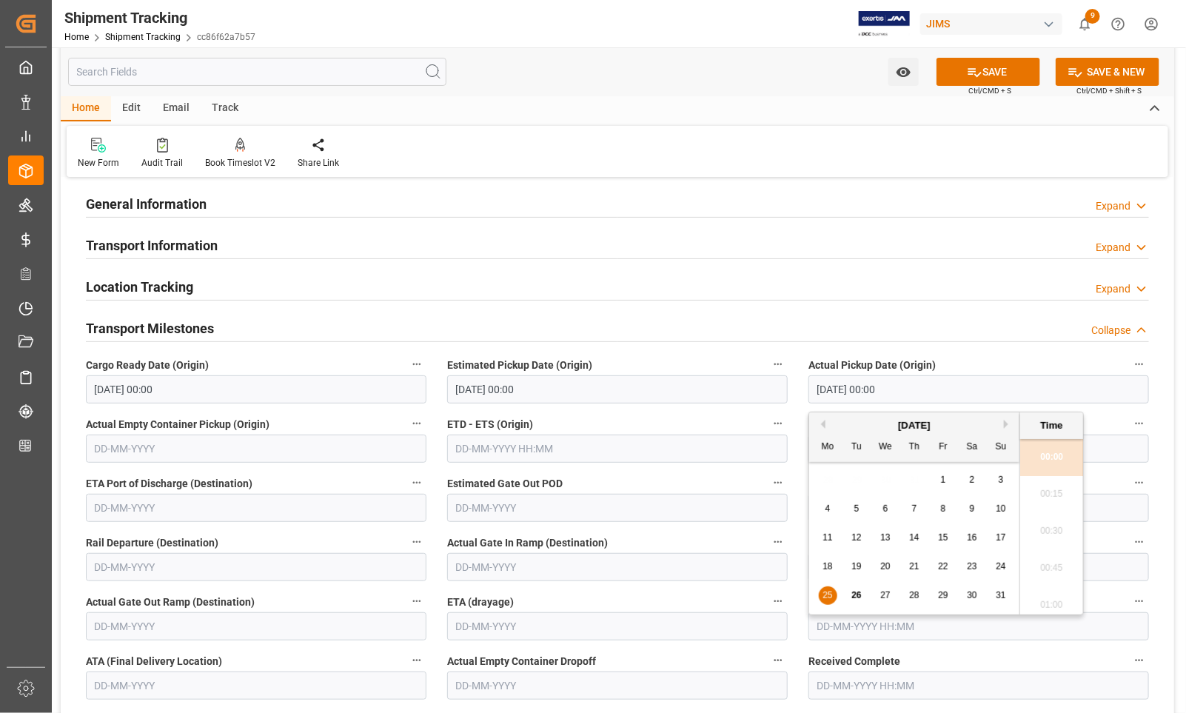
click at [831, 620] on input "text" at bounding box center [978, 626] width 340 height 28
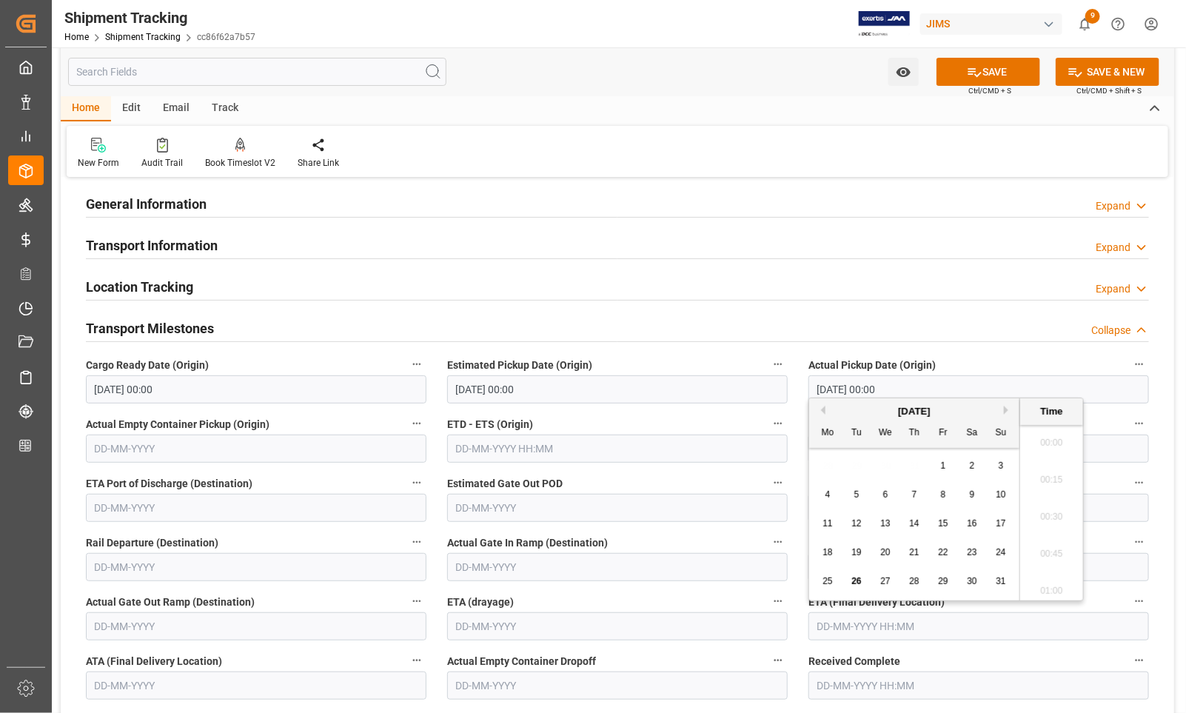
scroll to position [2299, 0]
click at [822, 573] on div "25" at bounding box center [827, 582] width 19 height 18
click at [1004, 407] on button "Next Month" at bounding box center [1007, 410] width 9 height 9
click at [857, 467] on span "2" at bounding box center [856, 465] width 5 height 10
type input "[DATE] 00:00"
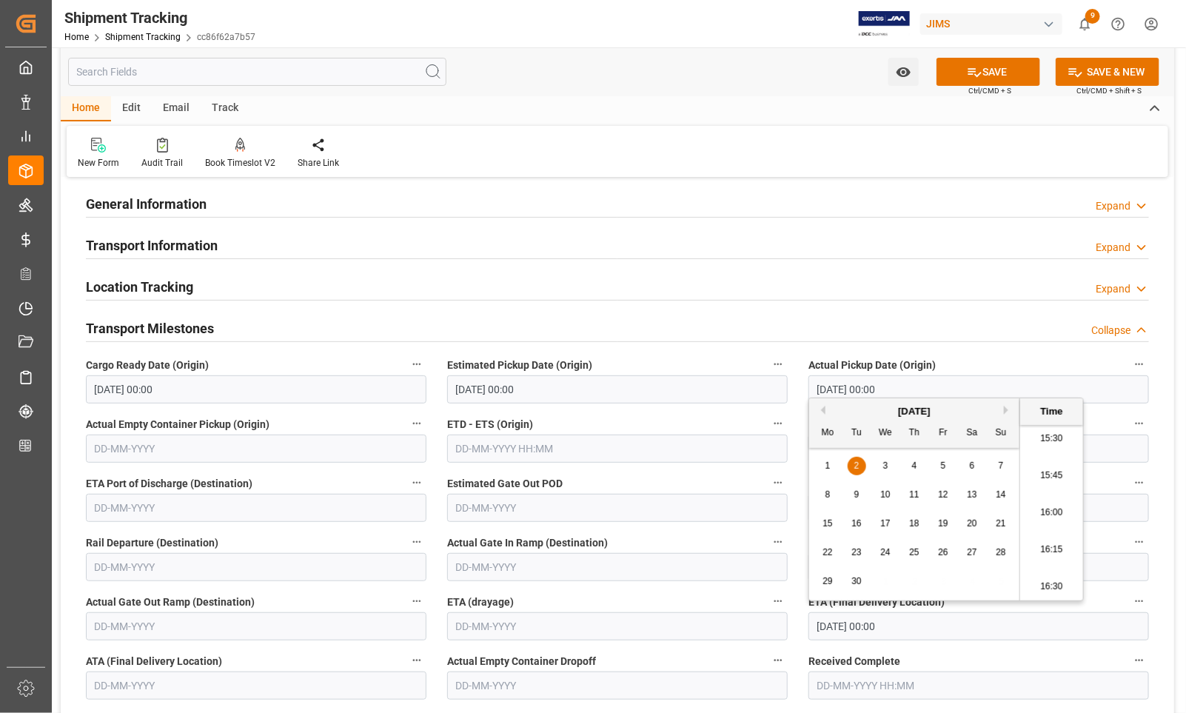
click at [918, 625] on input "[DATE] 00:00" at bounding box center [978, 626] width 340 height 28
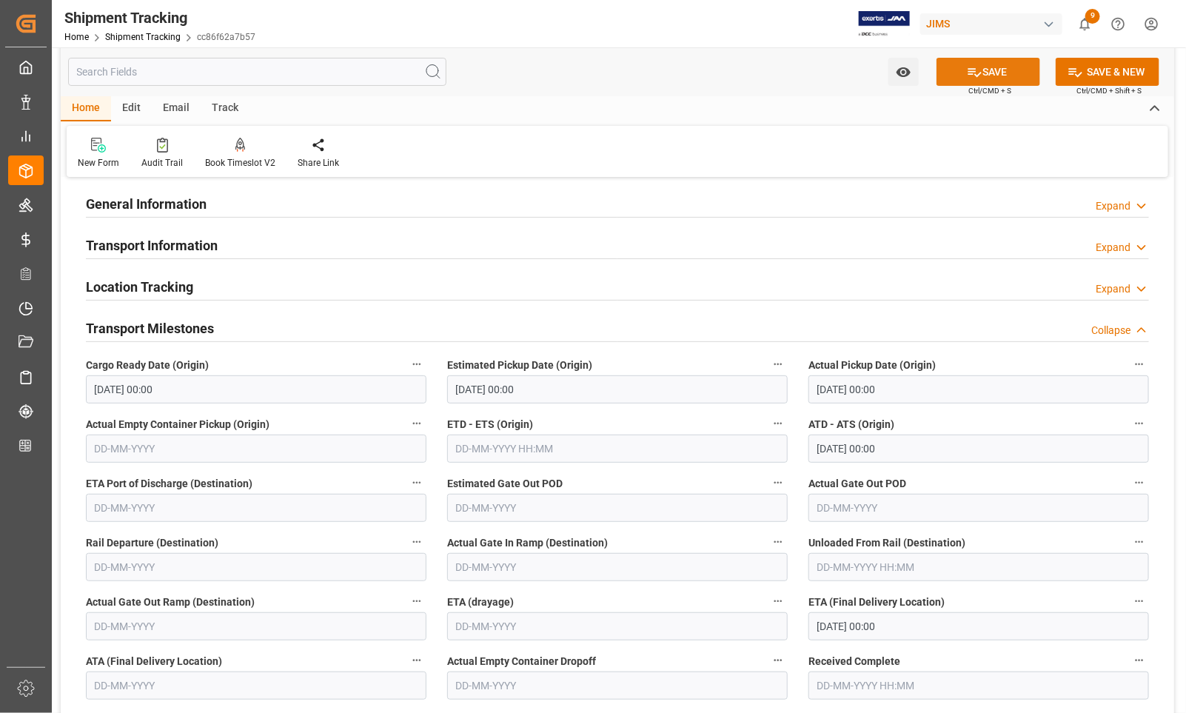
click at [989, 74] on button "SAVE" at bounding box center [988, 72] width 104 height 28
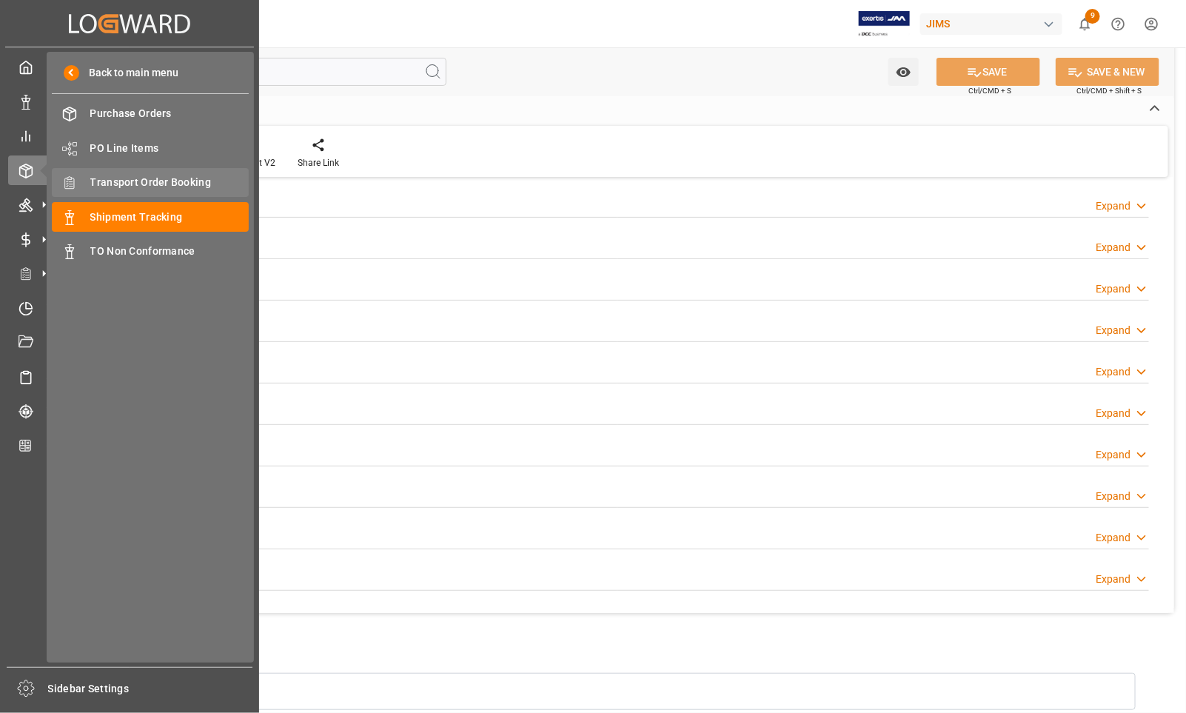
click at [115, 184] on span "Transport Order Booking" at bounding box center [169, 183] width 159 height 16
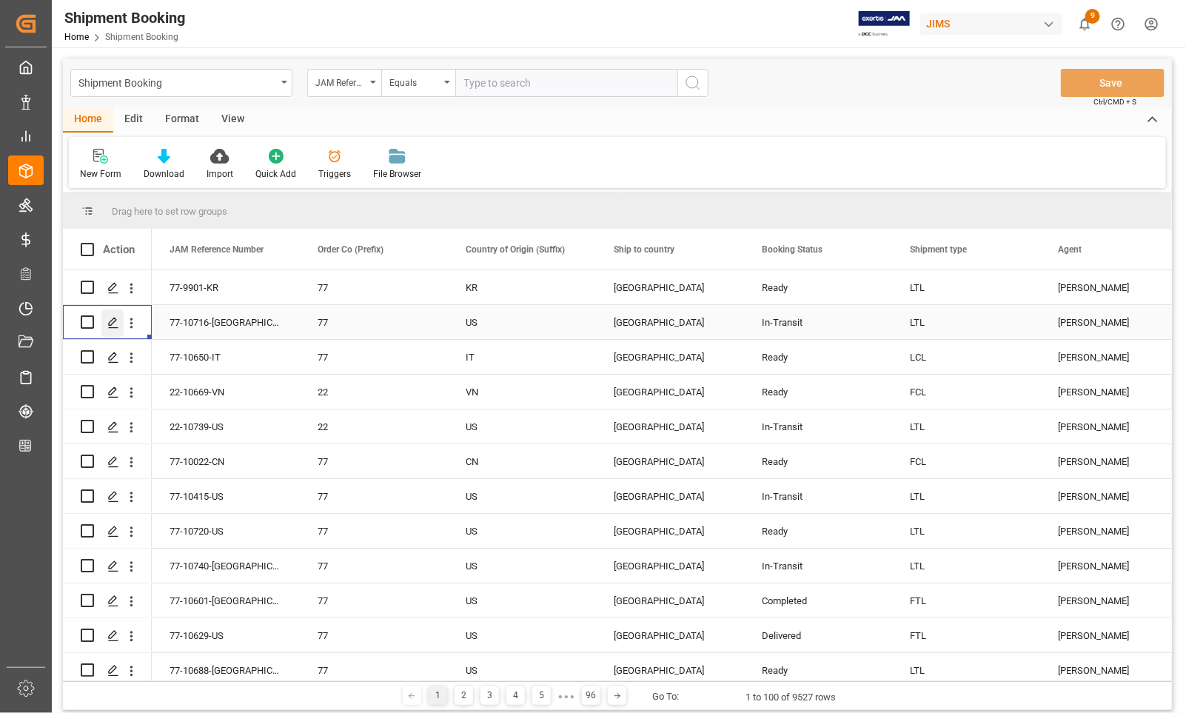
click at [111, 323] on icon "Press SPACE to select this row." at bounding box center [113, 323] width 12 height 12
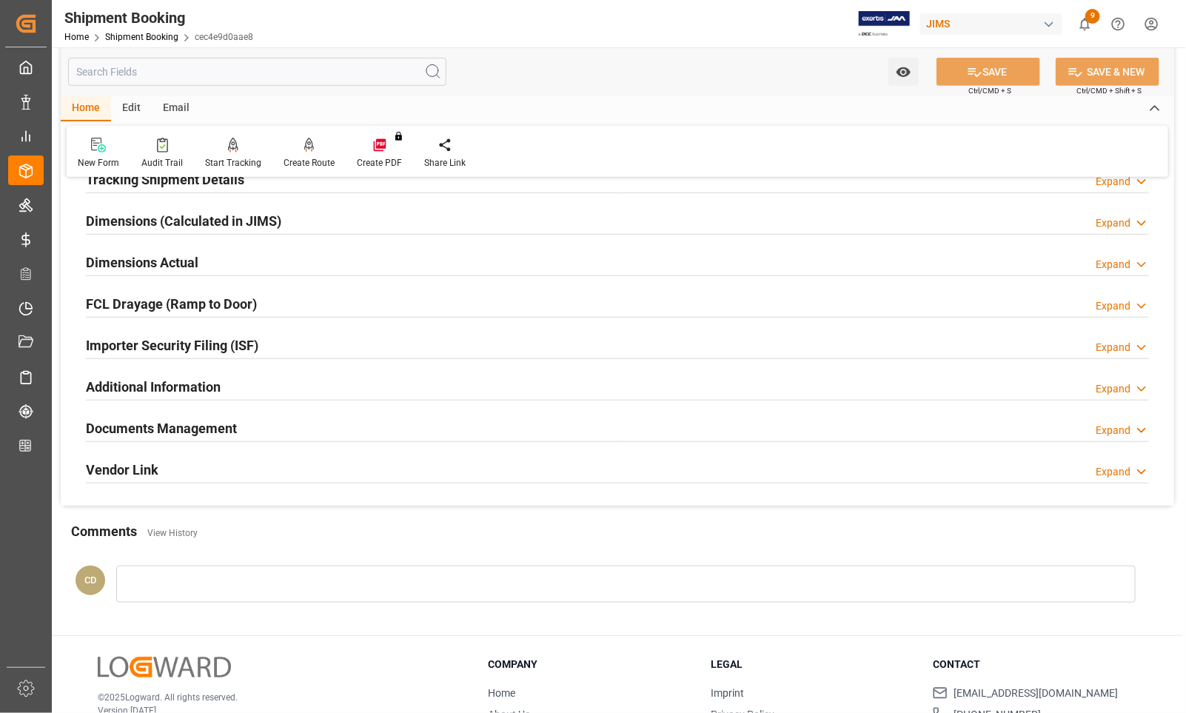
scroll to position [370, 0]
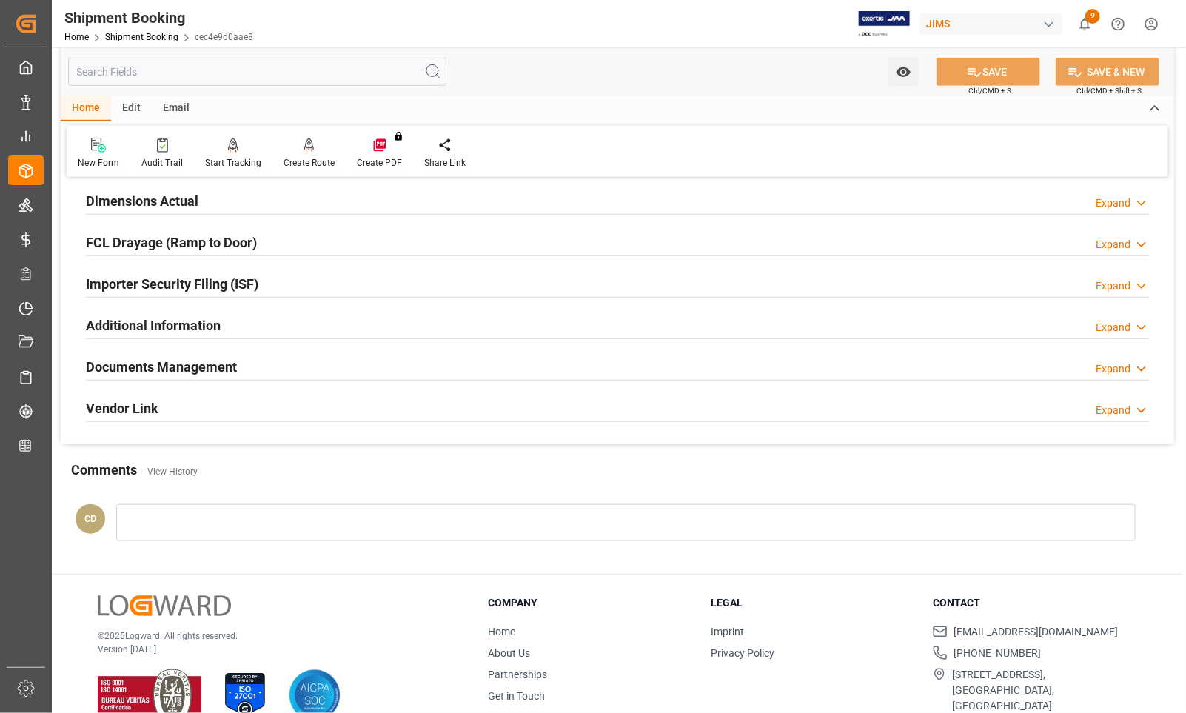
click at [157, 366] on h2 "Documents Management" at bounding box center [161, 367] width 151 height 20
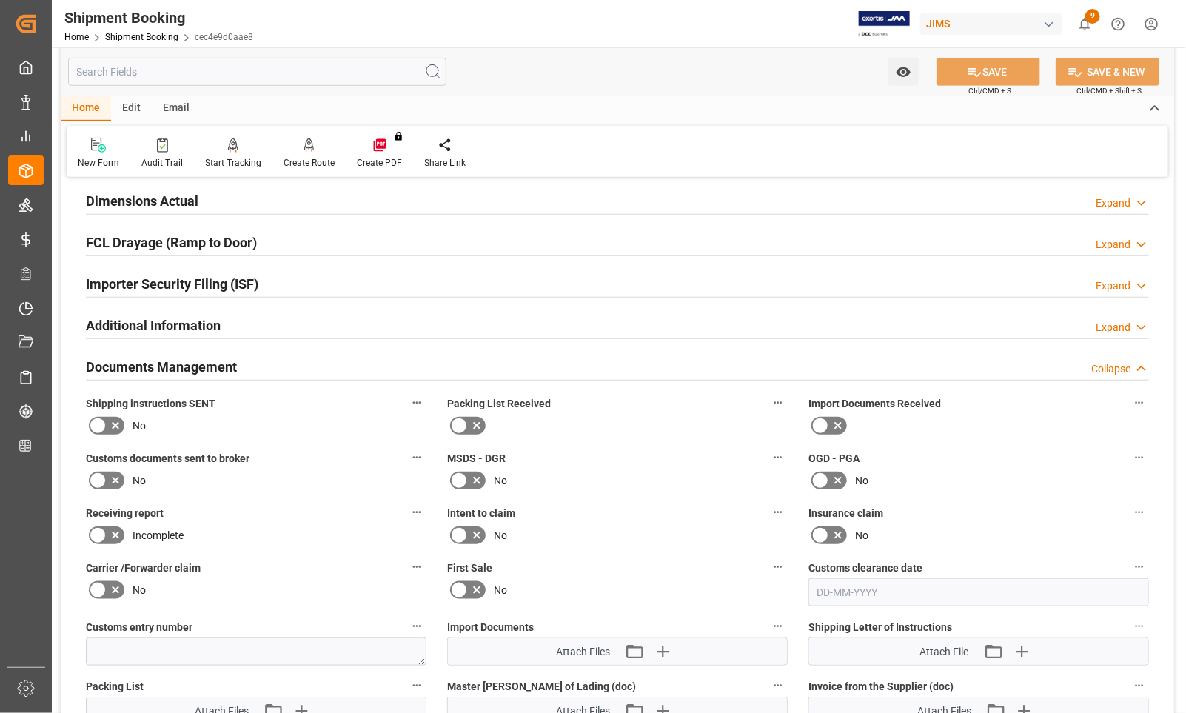
click at [825, 423] on icon at bounding box center [820, 426] width 18 height 18
click at [0, 0] on input "checkbox" at bounding box center [0, 0] width 0 height 0
click at [101, 477] on icon at bounding box center [97, 480] width 9 height 7
click at [0, 0] on input "checkbox" at bounding box center [0, 0] width 0 height 0
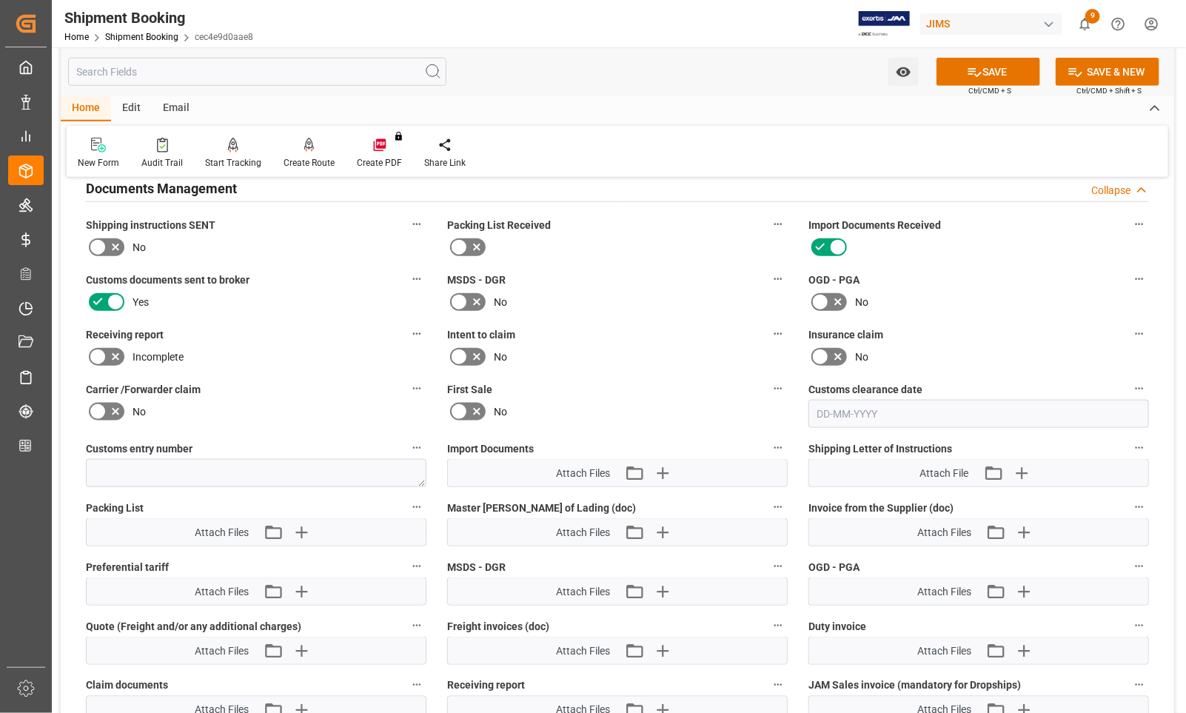
scroll to position [555, 0]
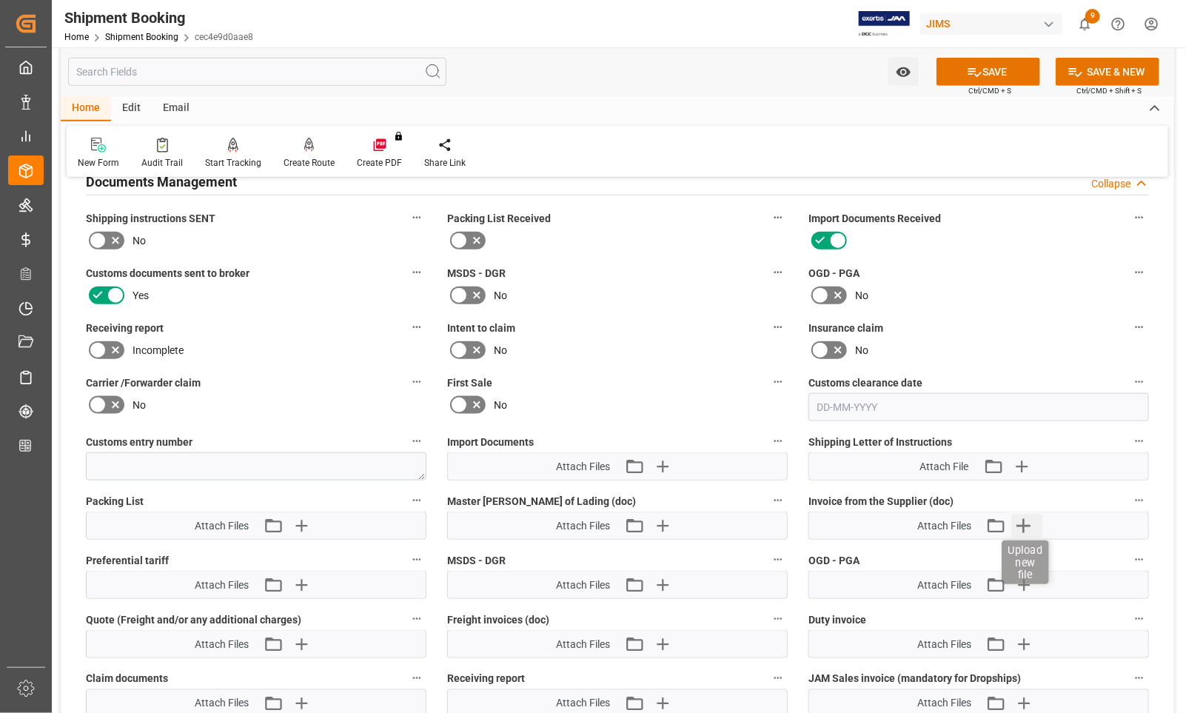
click at [1023, 522] on icon "button" at bounding box center [1023, 526] width 14 height 14
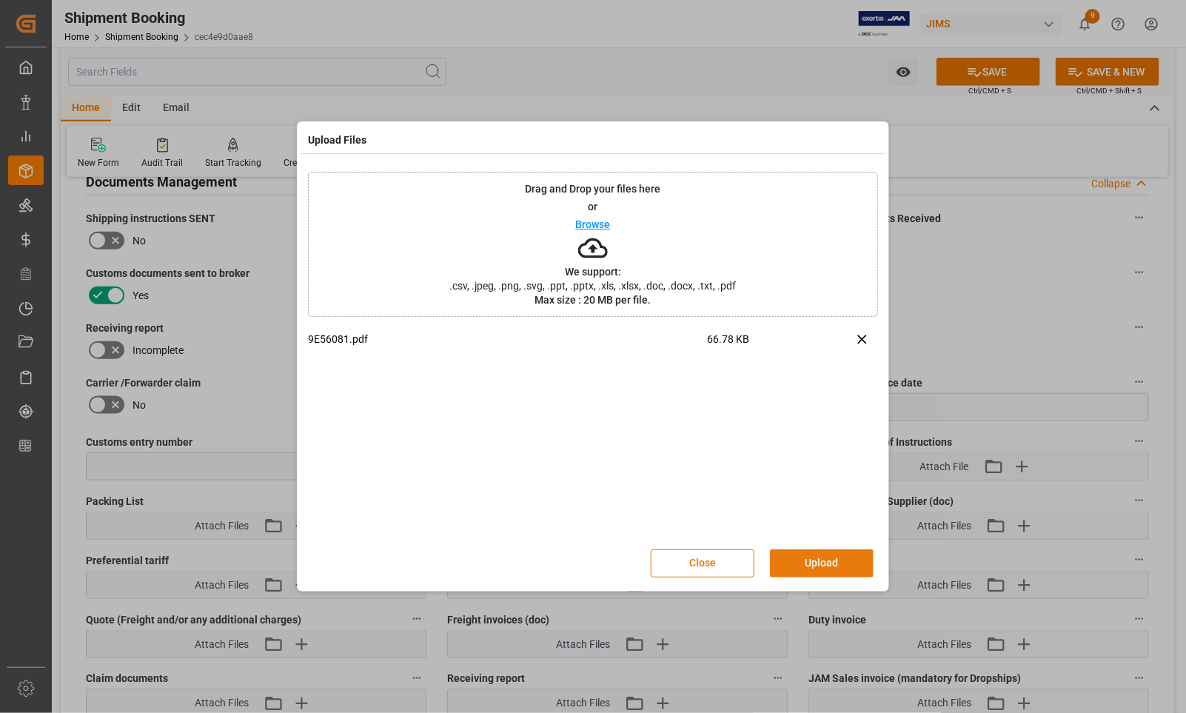
click at [838, 555] on button "Upload" at bounding box center [822, 563] width 104 height 28
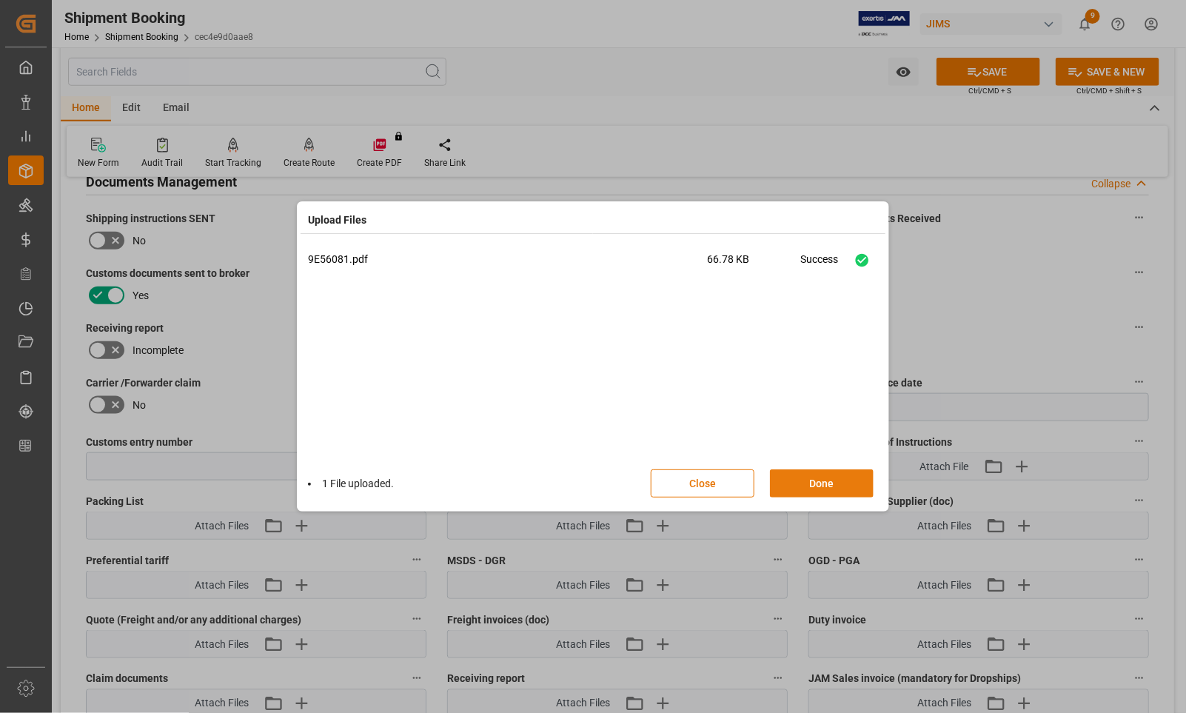
click at [823, 481] on button "Done" at bounding box center [822, 483] width 104 height 28
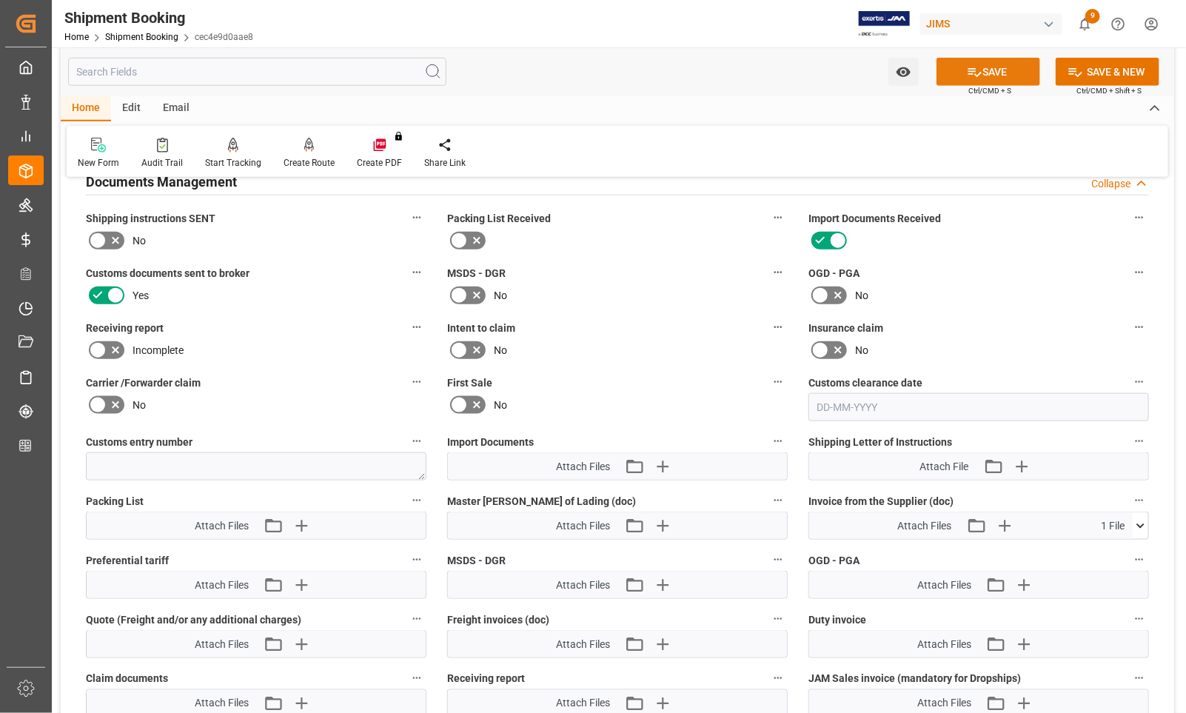
click at [1005, 75] on button "SAVE" at bounding box center [988, 72] width 104 height 28
click at [117, 16] on div "Shipment Booking" at bounding box center [158, 18] width 189 height 22
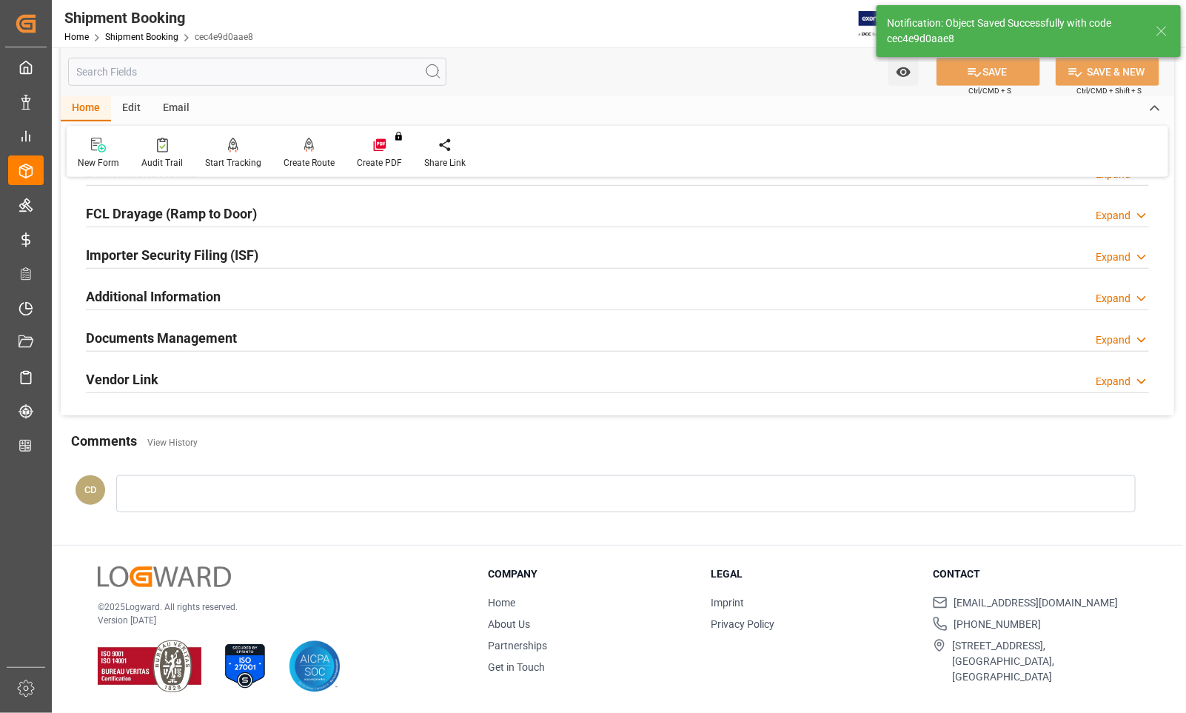
scroll to position [400, 0]
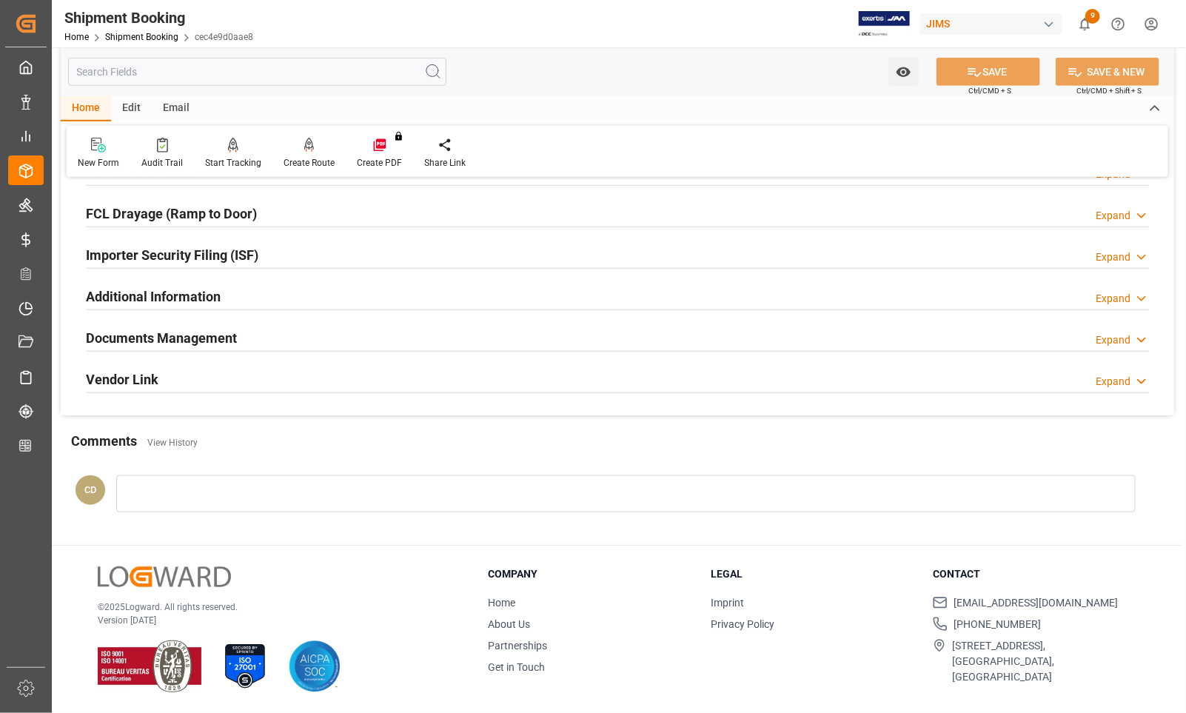
click at [149, 337] on h2 "Documents Management" at bounding box center [161, 338] width 151 height 20
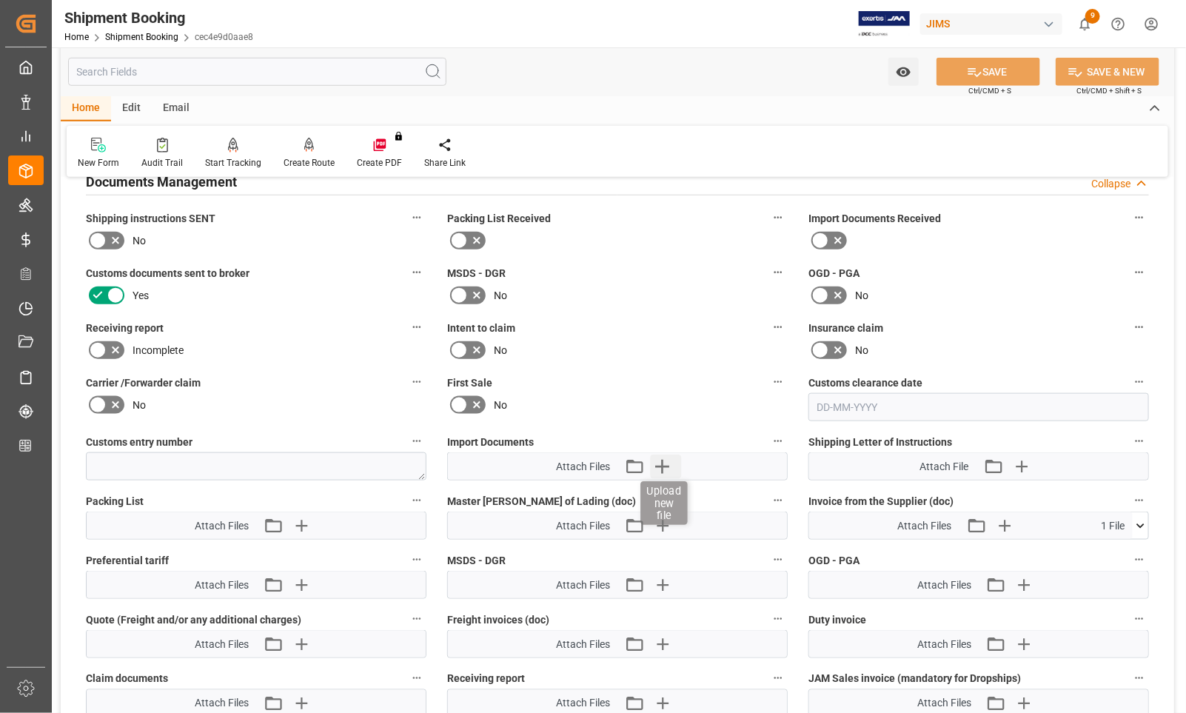
click at [664, 464] on icon "button" at bounding box center [662, 467] width 14 height 14
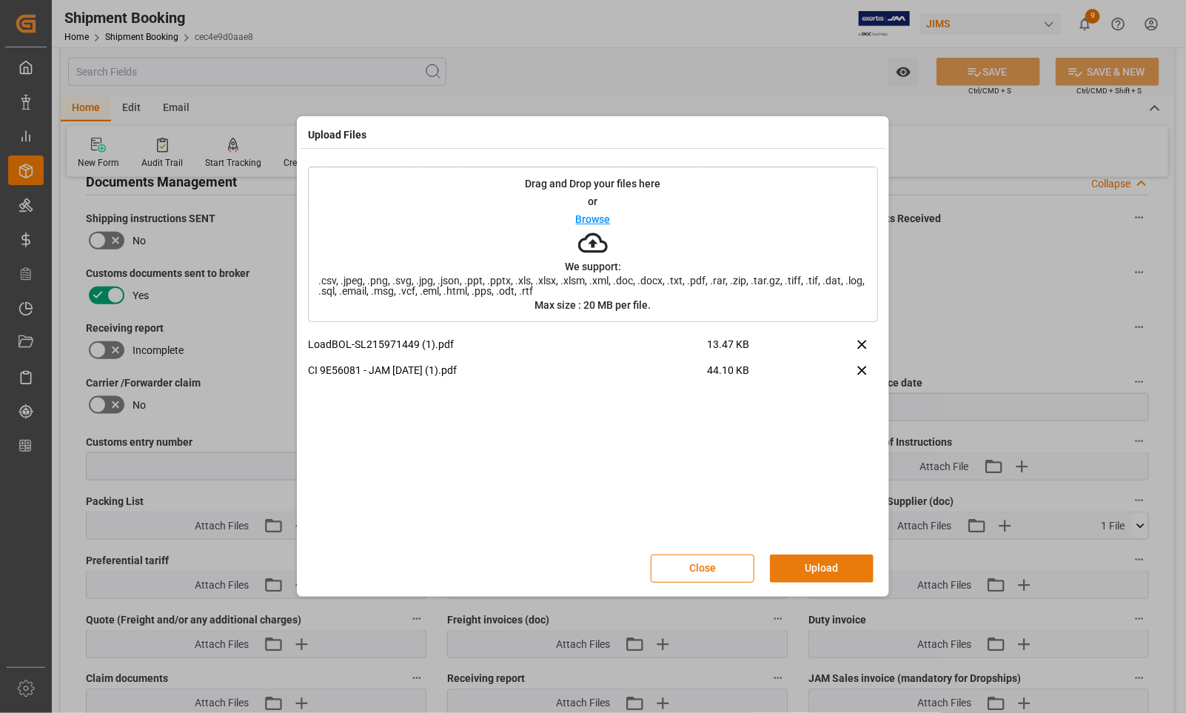
click at [827, 568] on button "Upload" at bounding box center [822, 568] width 104 height 28
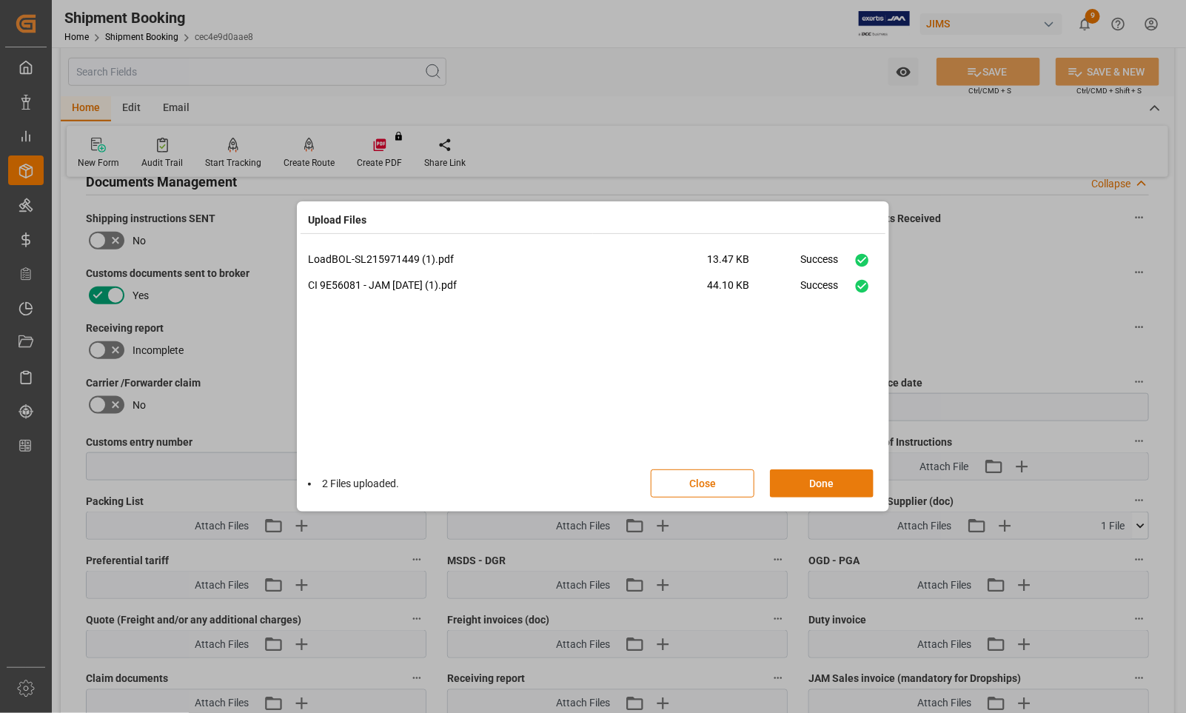
click at [792, 482] on button "Done" at bounding box center [822, 483] width 104 height 28
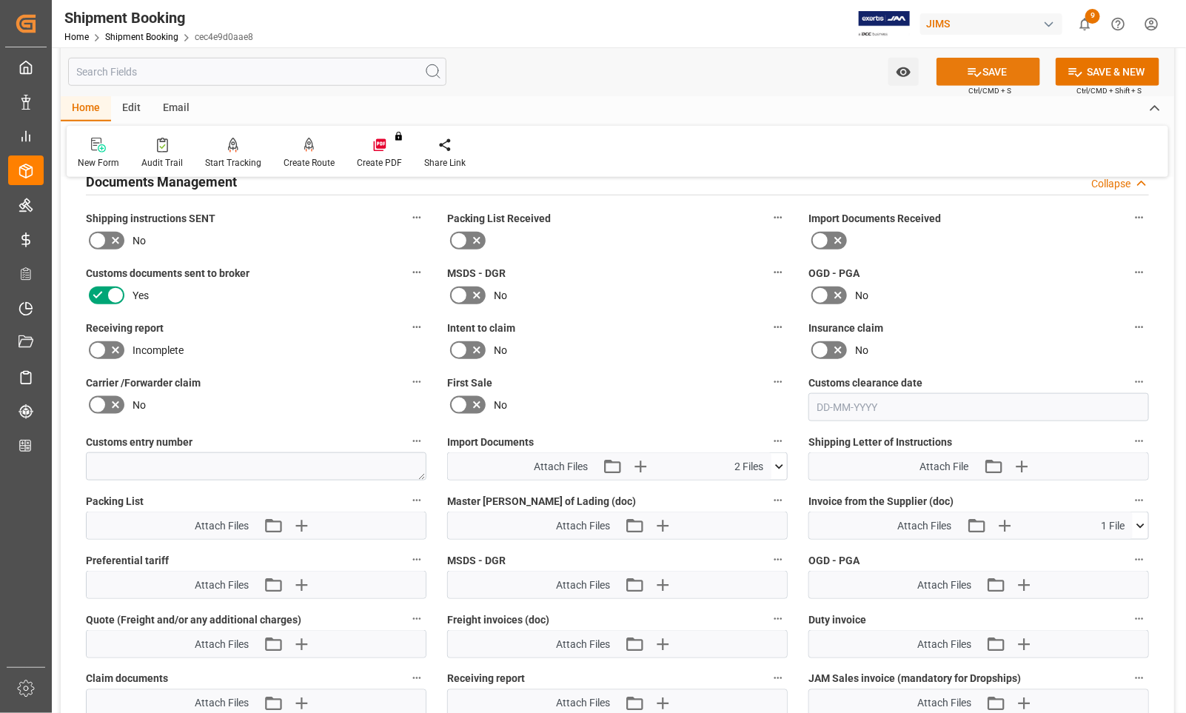
click at [996, 69] on button "SAVE" at bounding box center [988, 72] width 104 height 28
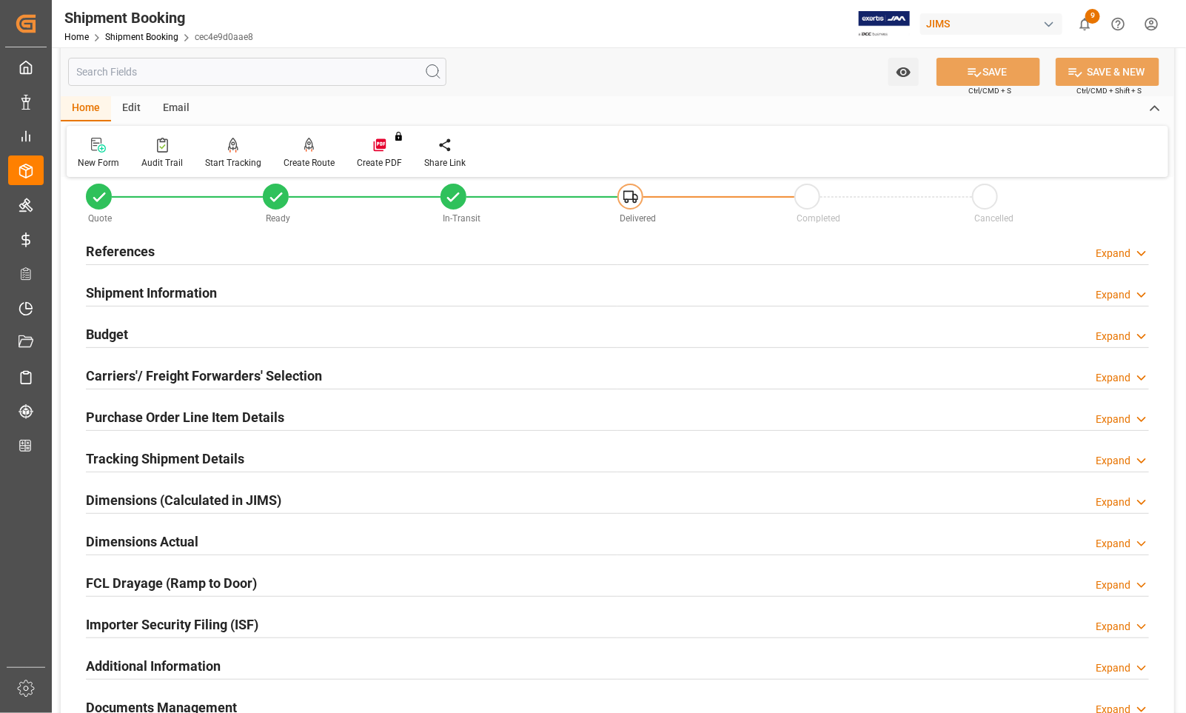
scroll to position [0, 0]
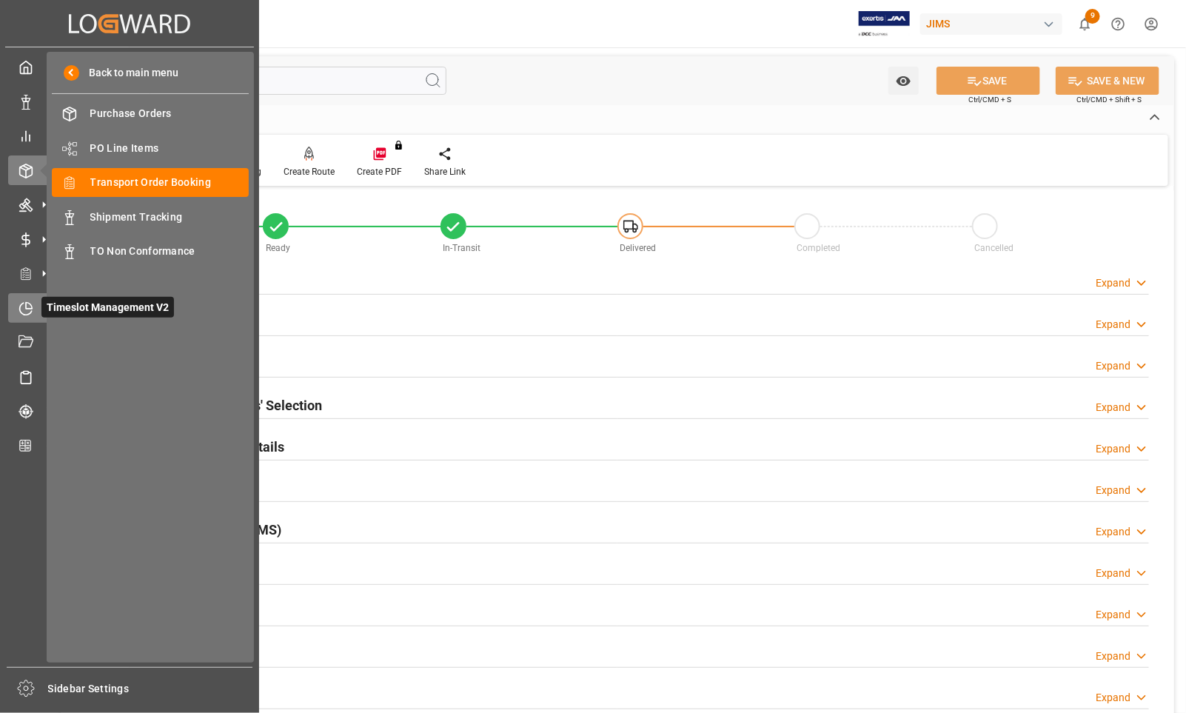
click at [104, 301] on span "Timeslot Management V2" at bounding box center [107, 307] width 132 height 21
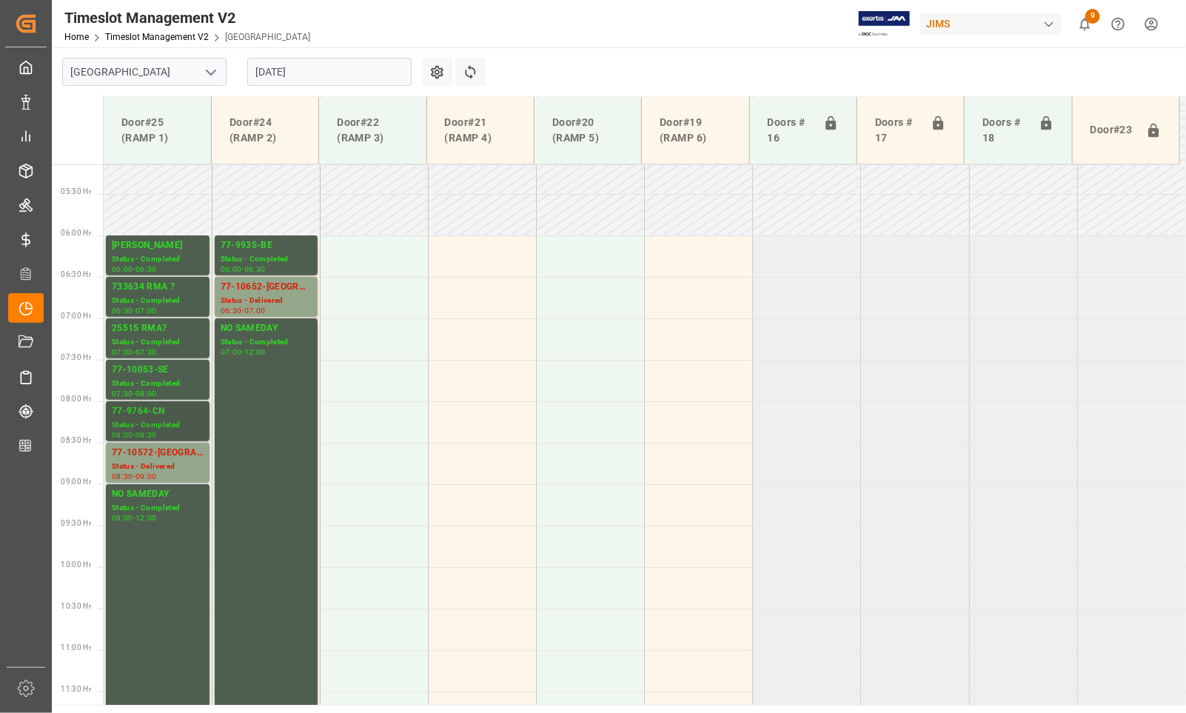
scroll to position [324, 0]
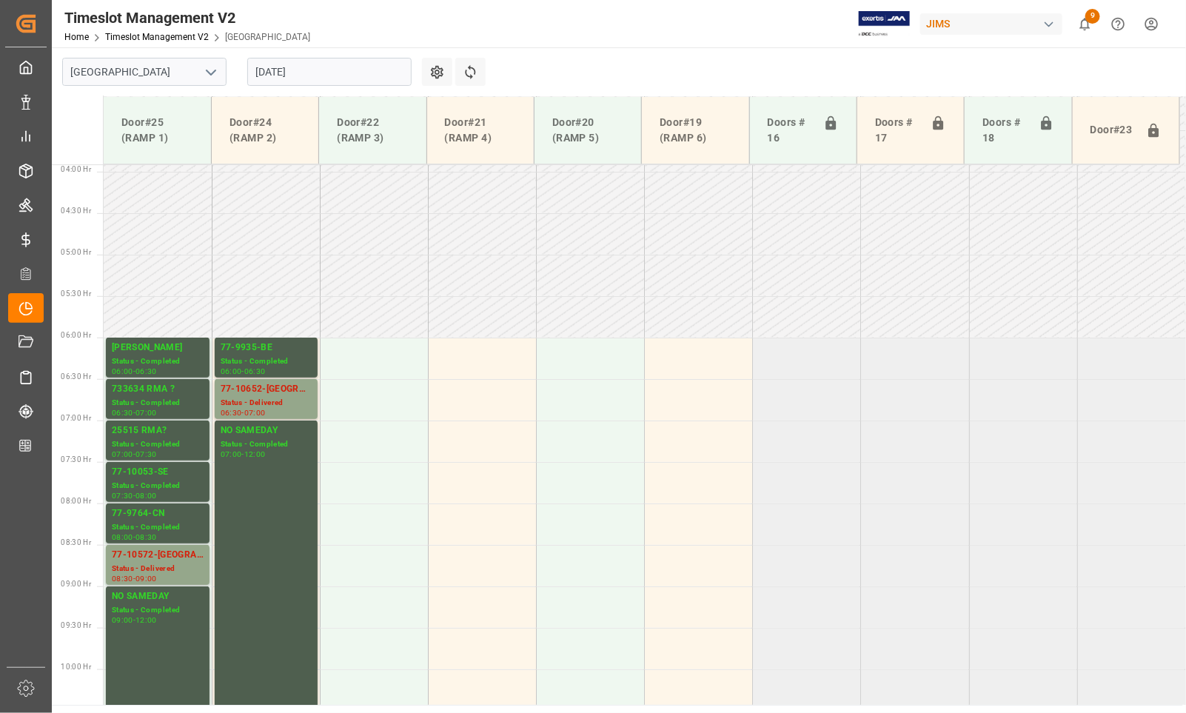
click at [960, 64] on main "[GEOGRAPHIC_DATA] [DATE] Settings Refresh Time Slots Door#25 (RAMP 1) Door#24 (…" at bounding box center [617, 375] width 1131 height 657
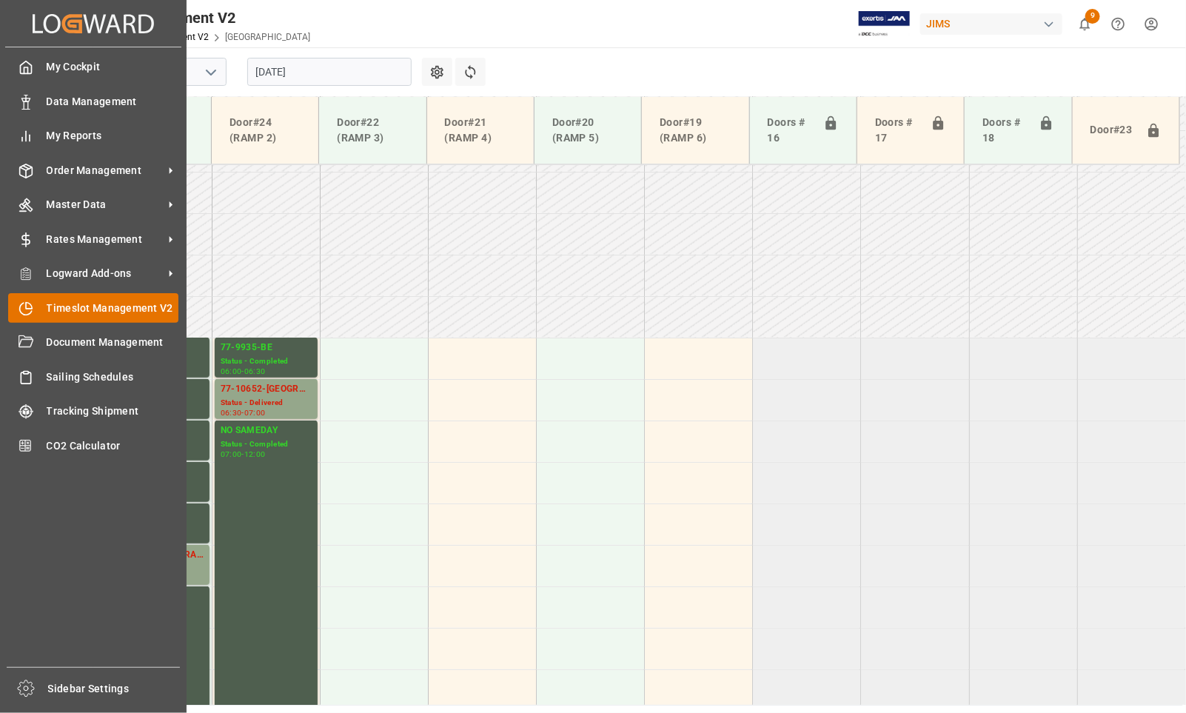
click at [26, 311] on icon at bounding box center [26, 308] width 15 height 15
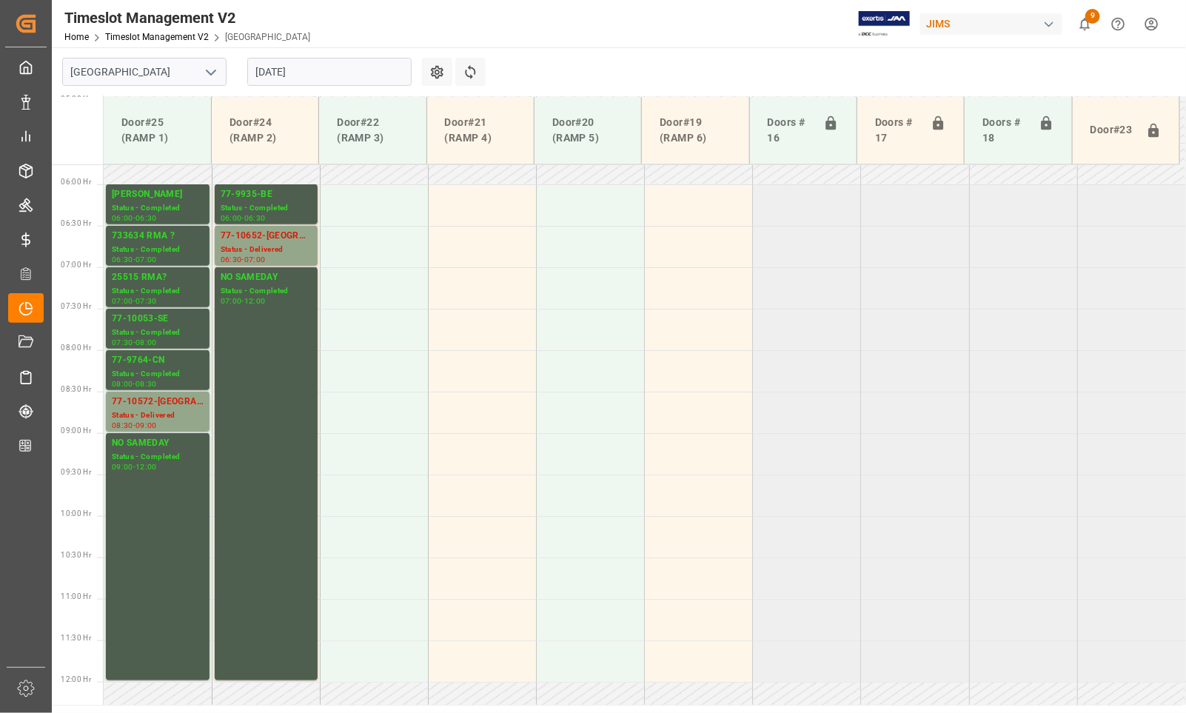
scroll to position [417, 0]
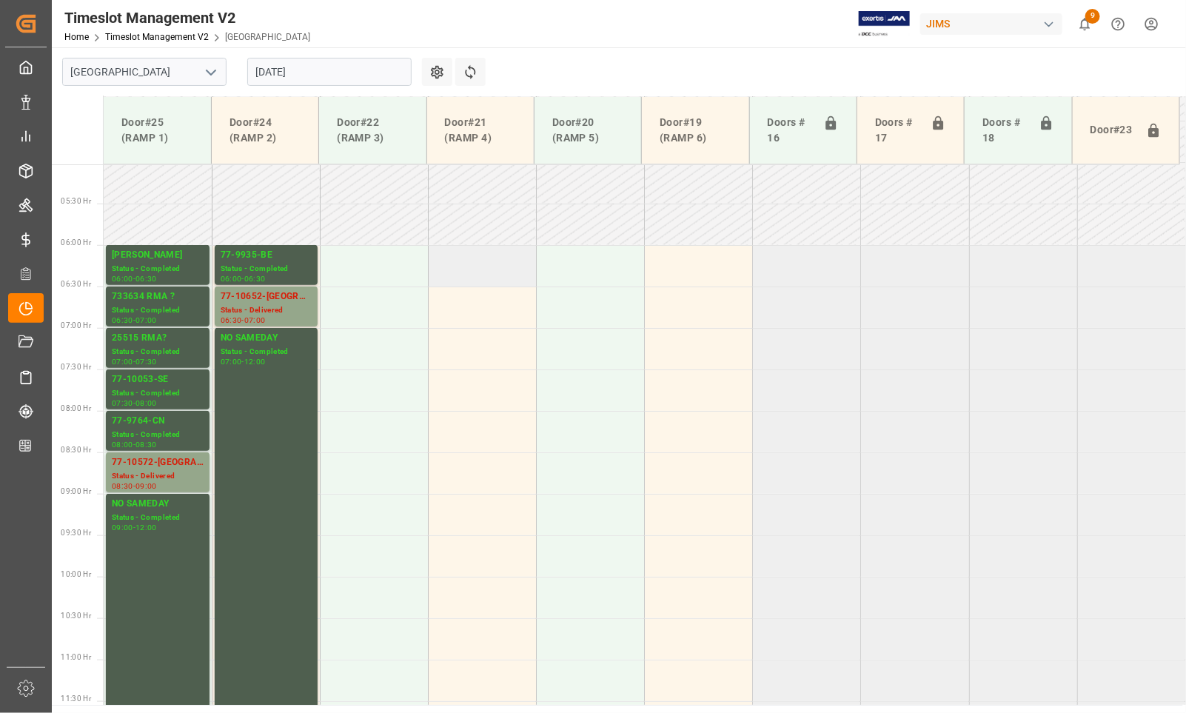
click at [487, 274] on td at bounding box center [482, 265] width 108 height 41
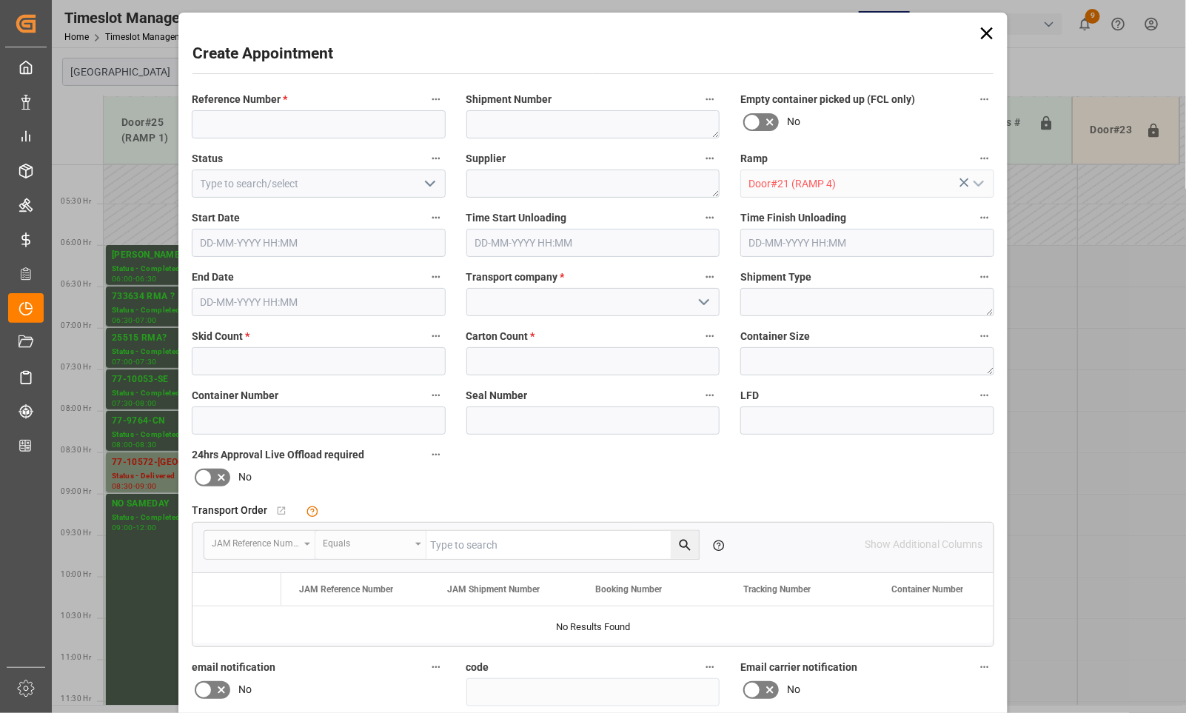
type input "[DATE] 06:00"
type input "[DATE] 06:30"
click at [1052, 61] on div "Create Appointment Reference Number * Shipment Number Empty container picked up…" at bounding box center [593, 356] width 1186 height 713
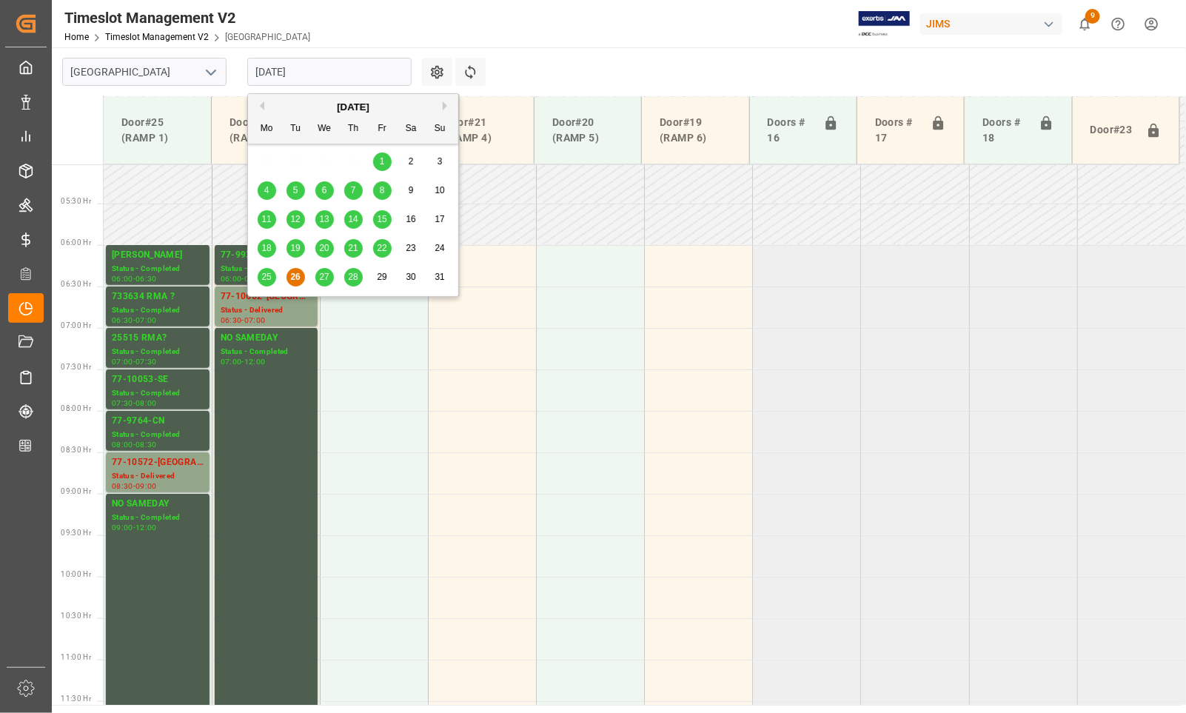
click at [303, 67] on input "[DATE]" at bounding box center [329, 72] width 164 height 28
click at [443, 106] on button "Next Month" at bounding box center [447, 105] width 9 height 9
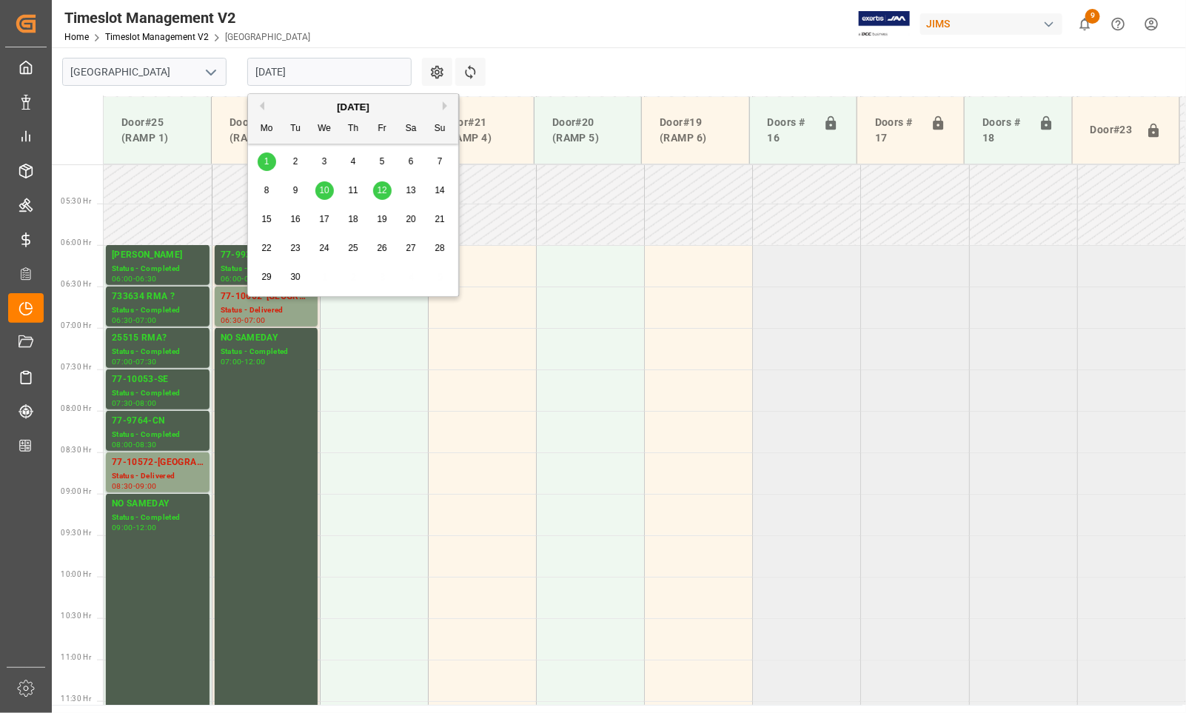
click at [264, 161] on span "1" at bounding box center [266, 161] width 5 height 10
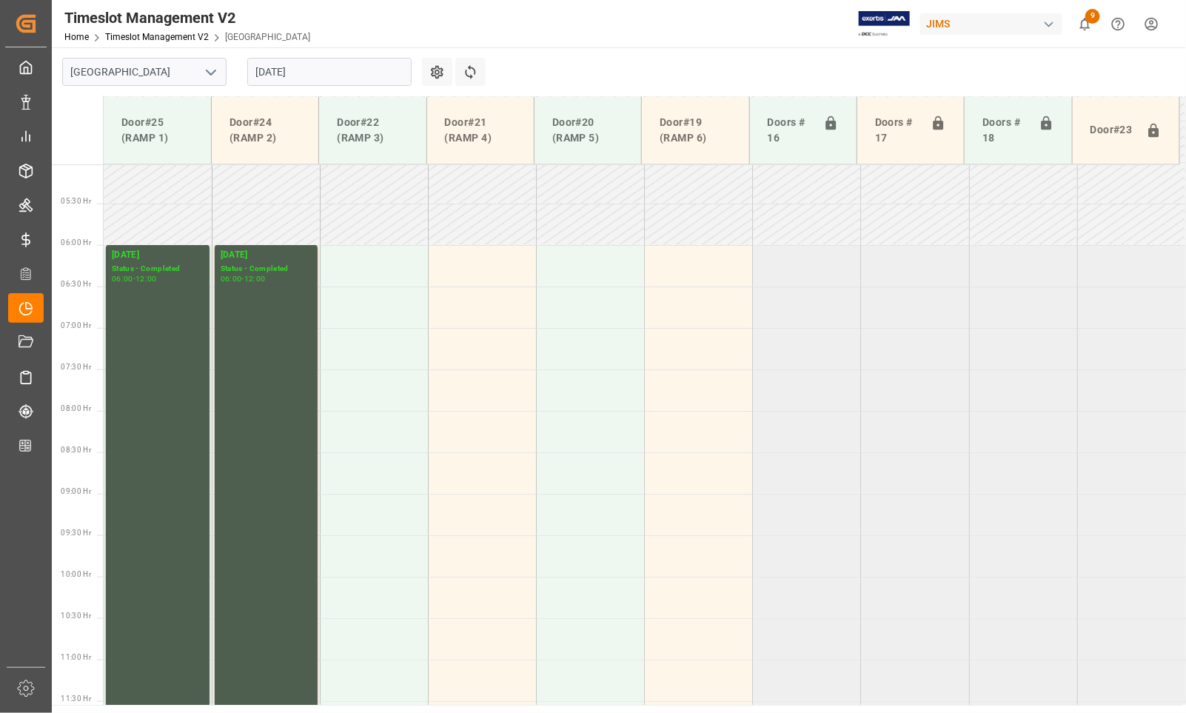
drag, startPoint x: 531, startPoint y: 73, endPoint x: 542, endPoint y: 56, distance: 19.7
click at [540, 61] on main "[GEOGRAPHIC_DATA] [DATE] Settings Refresh Time Slots Door#25 (RAMP 1) Door#24 (…" at bounding box center [617, 375] width 1131 height 657
click at [371, 79] on input "[DATE]" at bounding box center [329, 72] width 164 height 28
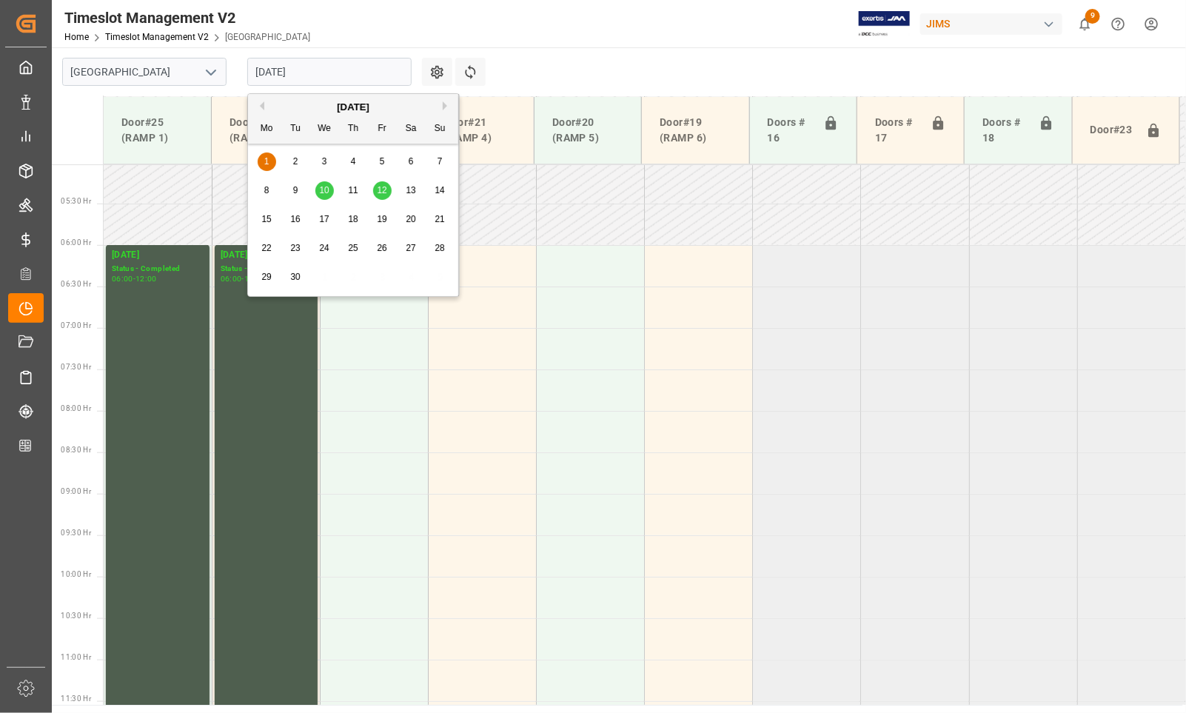
click at [293, 164] on span "2" at bounding box center [295, 161] width 5 height 10
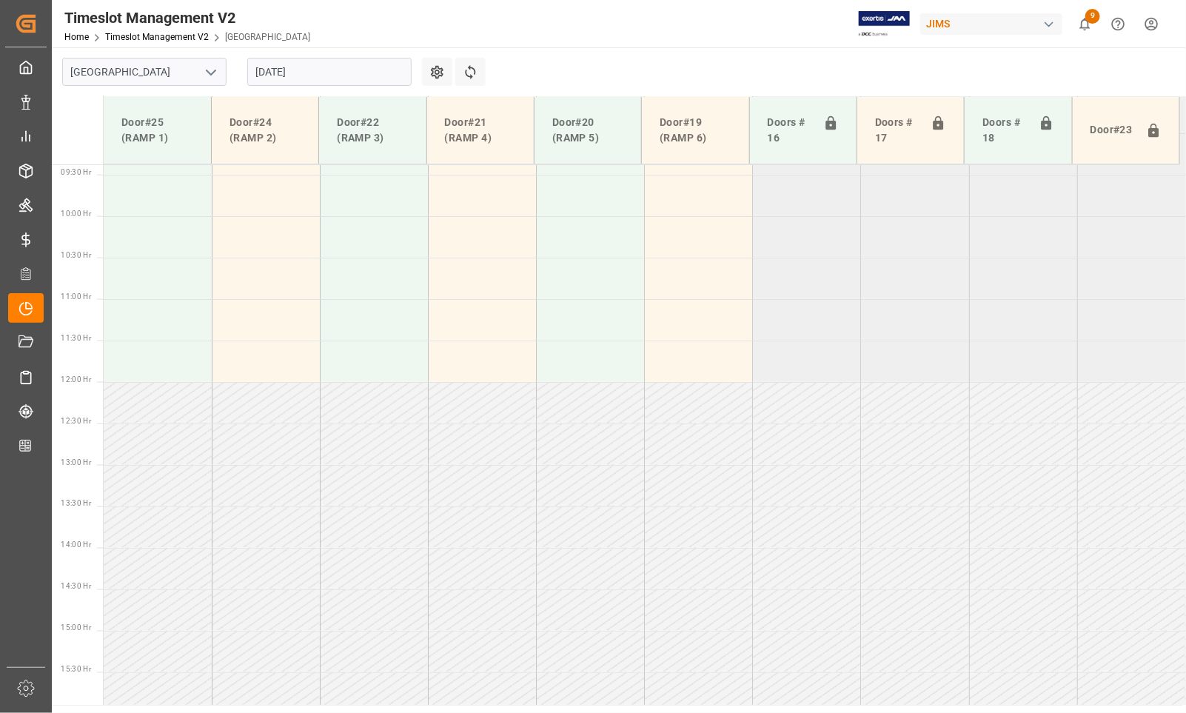
scroll to position [315, 0]
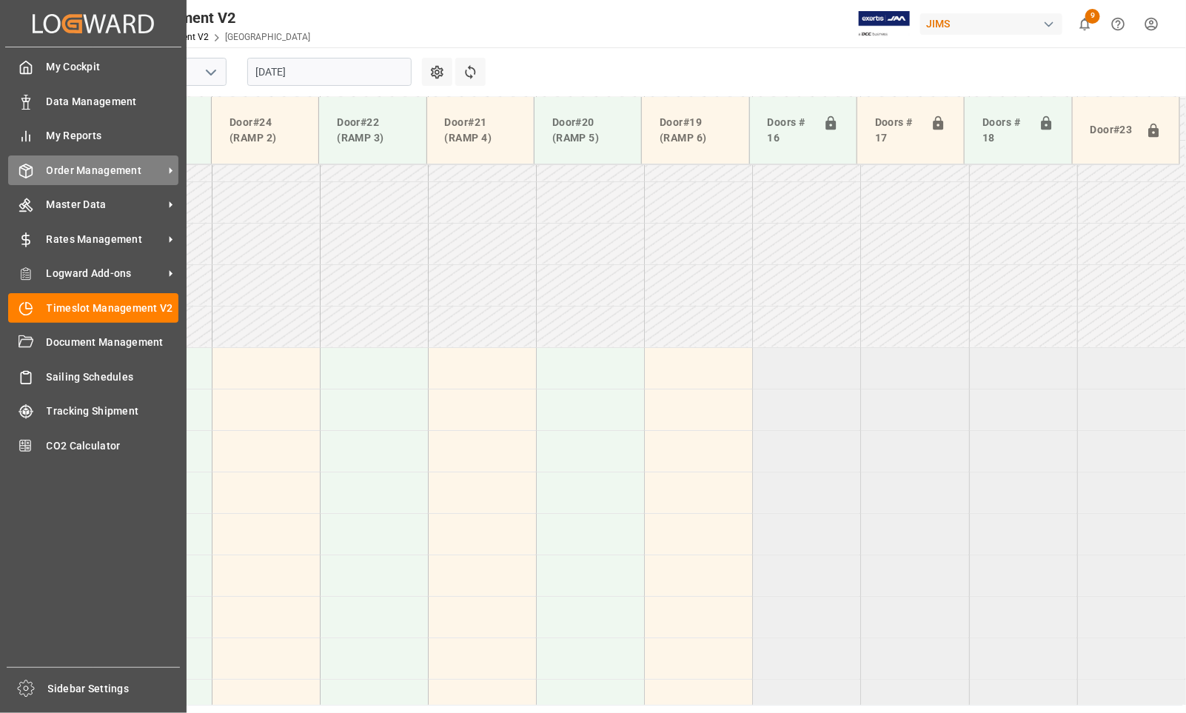
click at [71, 167] on span "Order Management" at bounding box center [105, 171] width 117 height 16
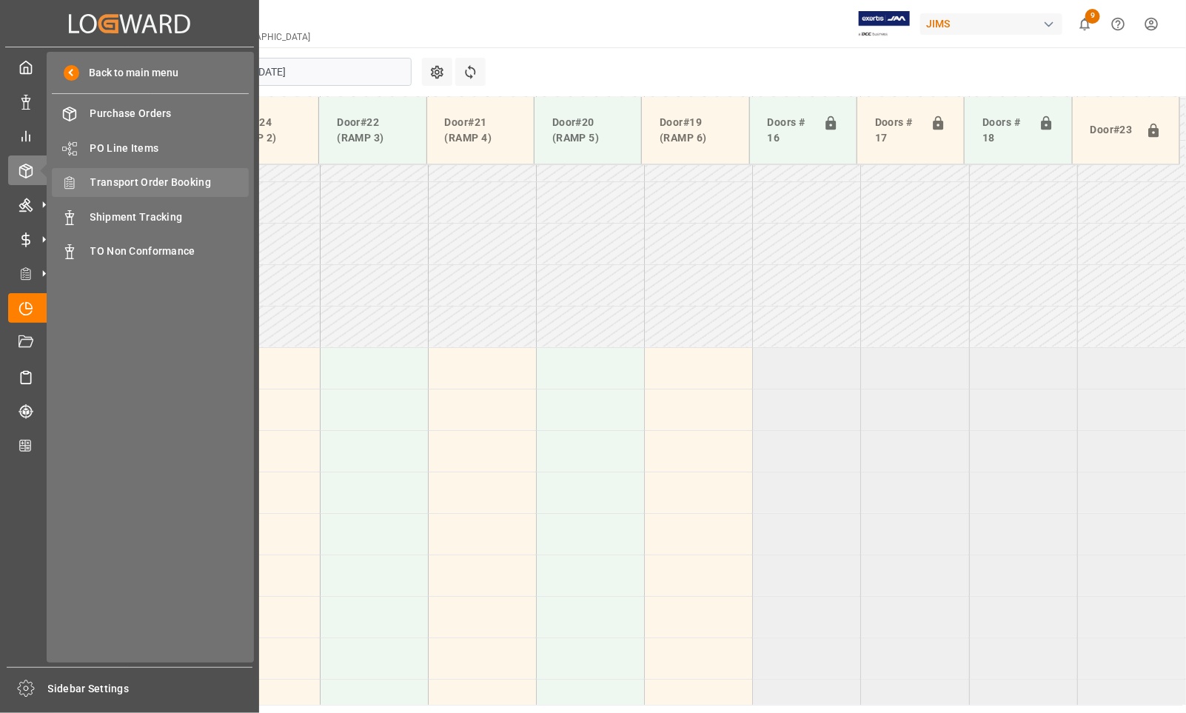
click at [135, 182] on span "Transport Order Booking" at bounding box center [169, 183] width 159 height 16
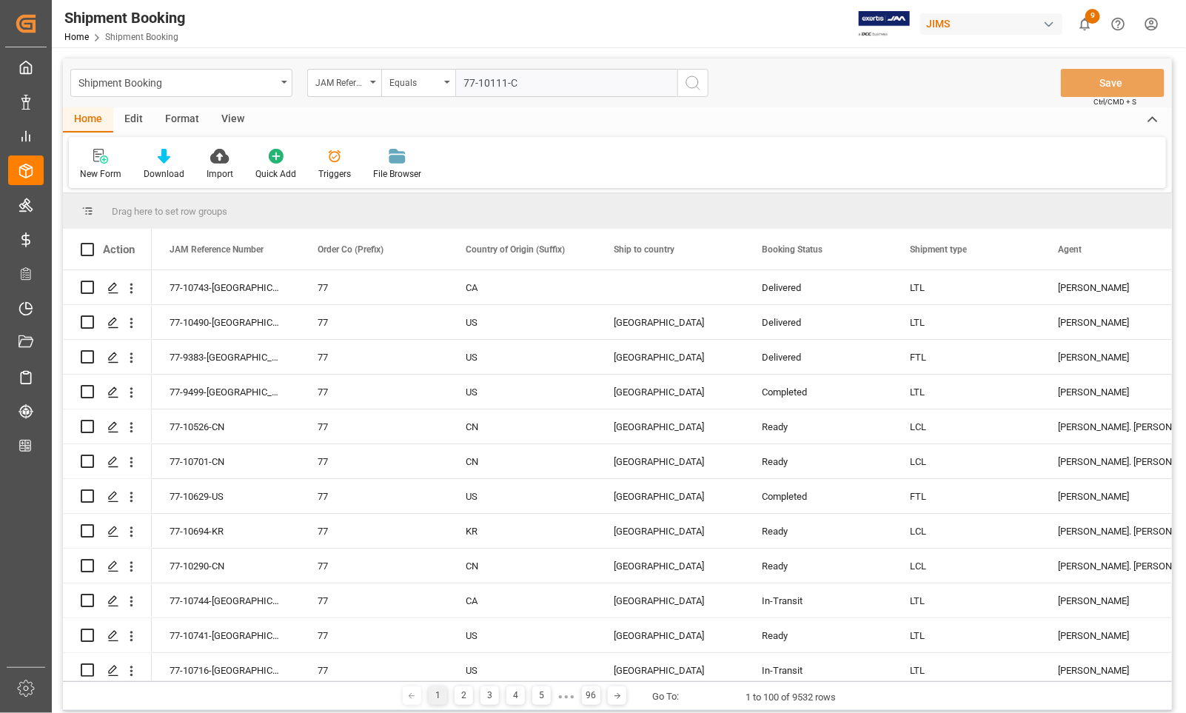
type input "77-10111-CN"
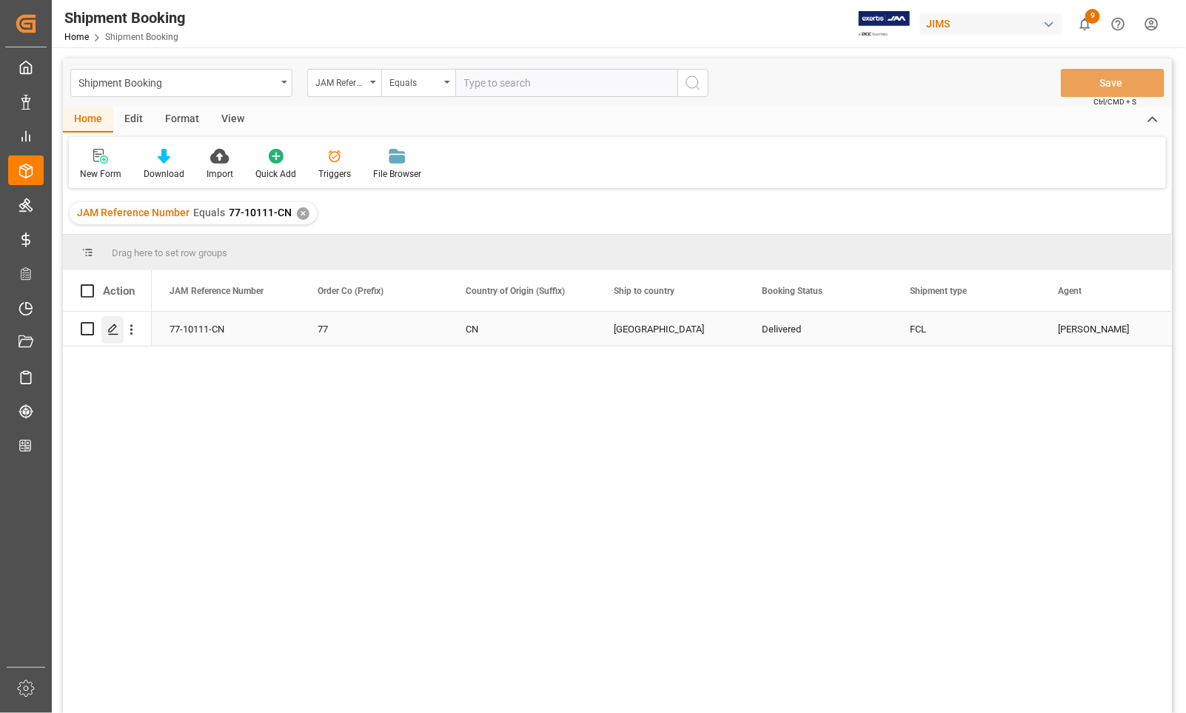
click at [113, 327] on icon "Press SPACE to select this row." at bounding box center [113, 329] width 12 height 12
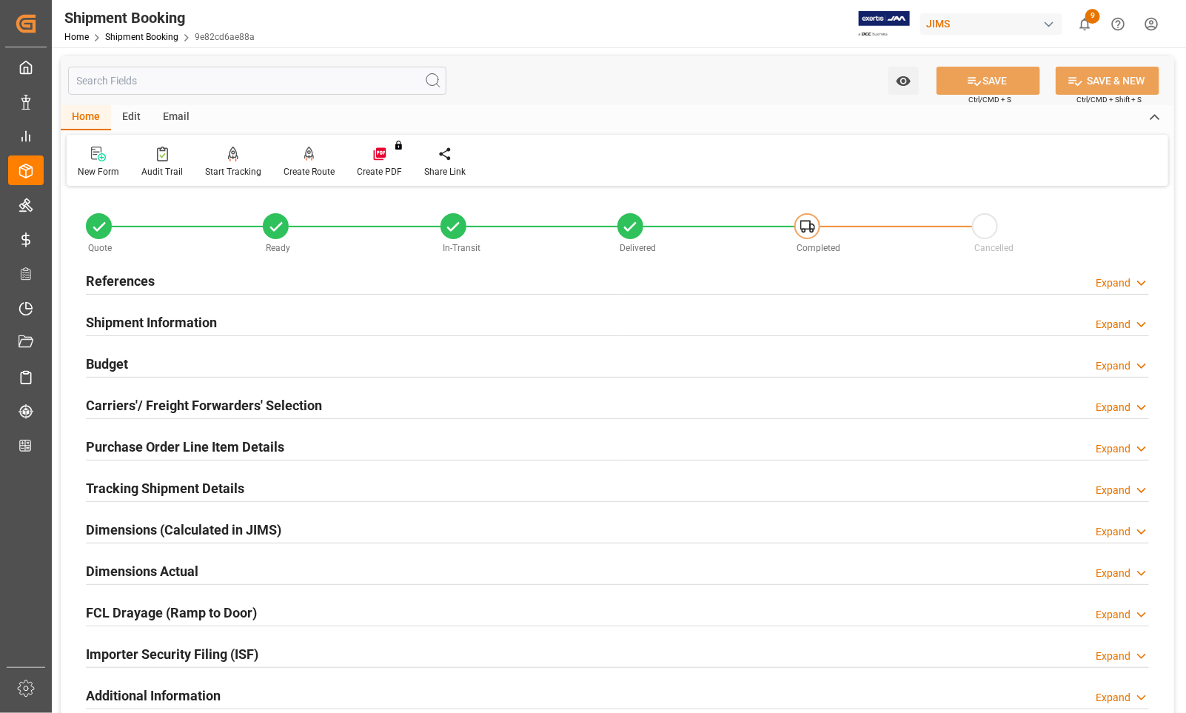
click at [121, 445] on h2 "Purchase Order Line Item Details" at bounding box center [185, 447] width 198 height 20
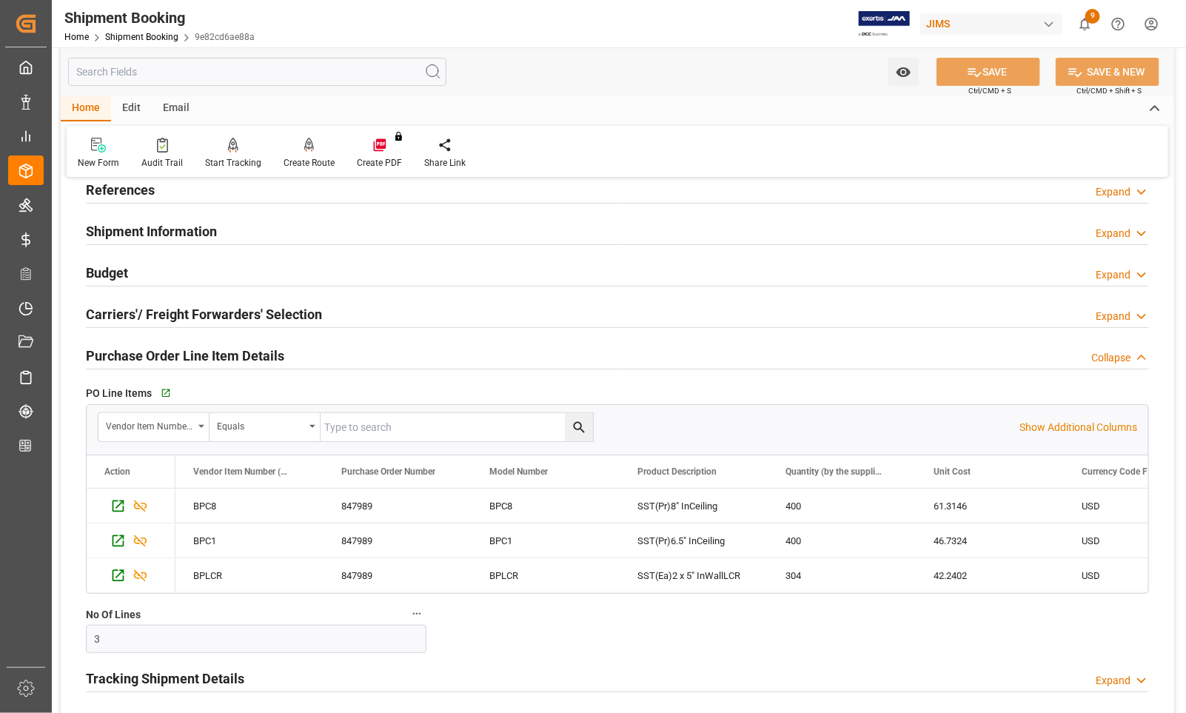
scroll to position [93, 0]
click at [119, 272] on h2 "Budget" at bounding box center [107, 271] width 42 height 20
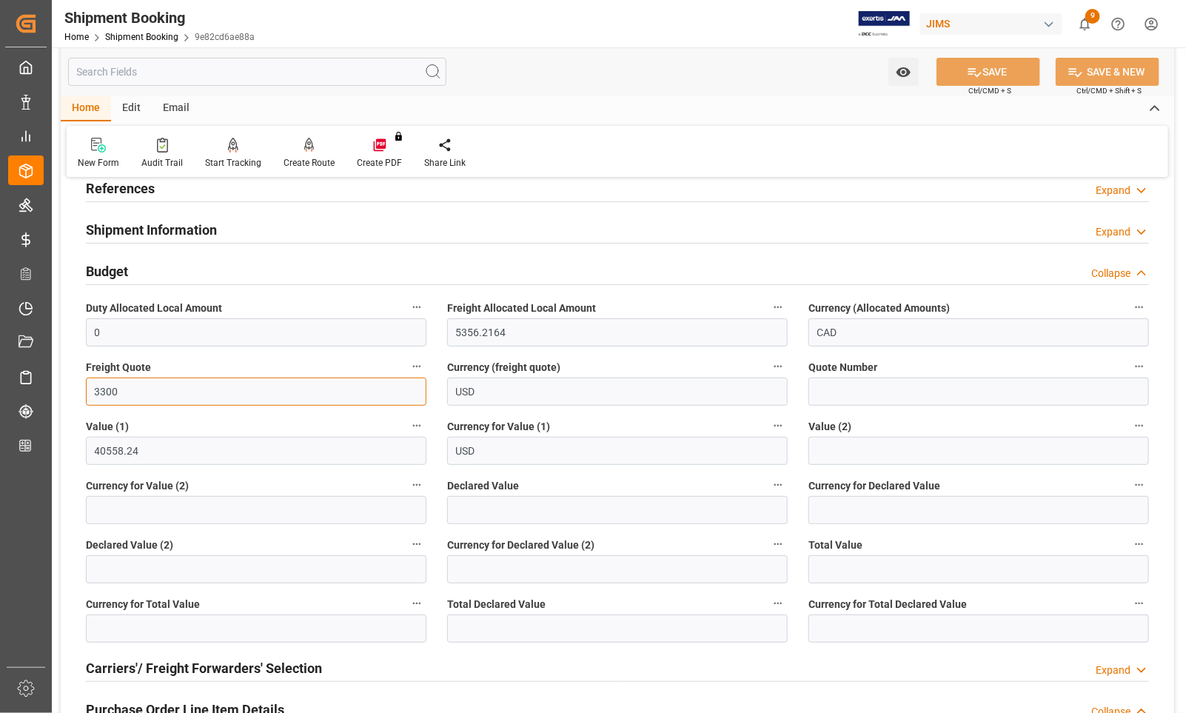
drag, startPoint x: 141, startPoint y: 397, endPoint x: 84, endPoint y: 398, distance: 57.7
click at [84, 398] on div "Freight Quote 3300" at bounding box center [255, 381] width 361 height 59
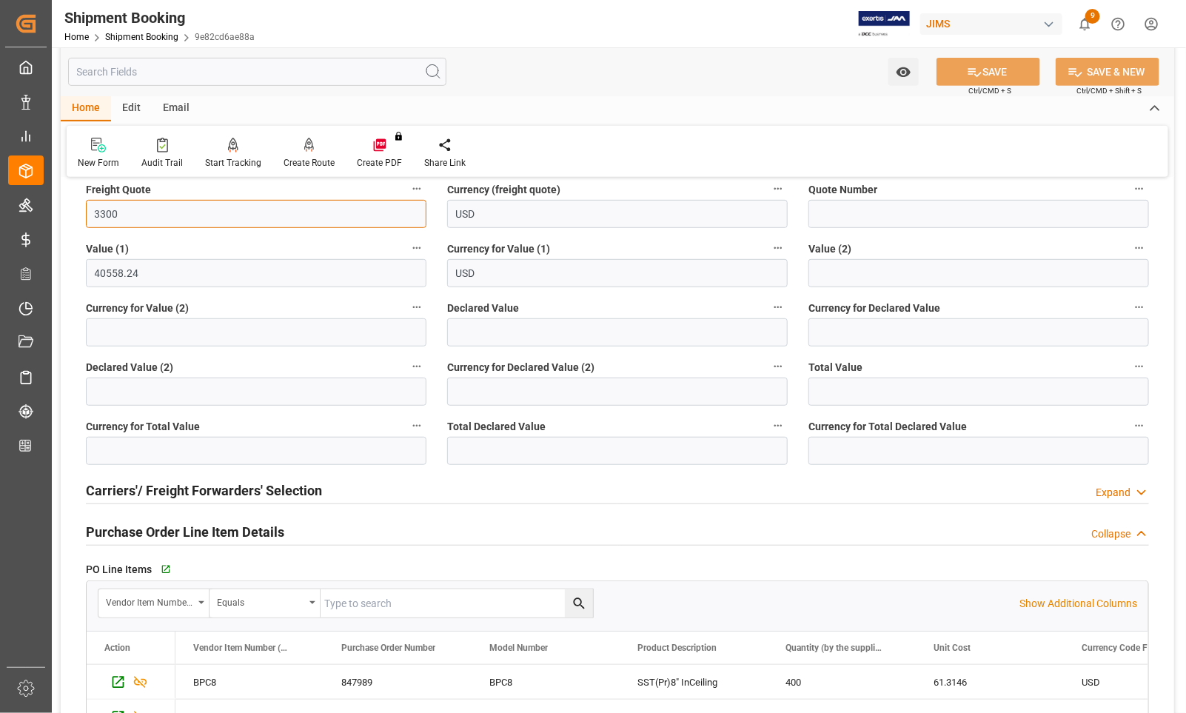
scroll to position [278, 0]
